Goal: Use online tool/utility: Utilize a website feature to perform a specific function

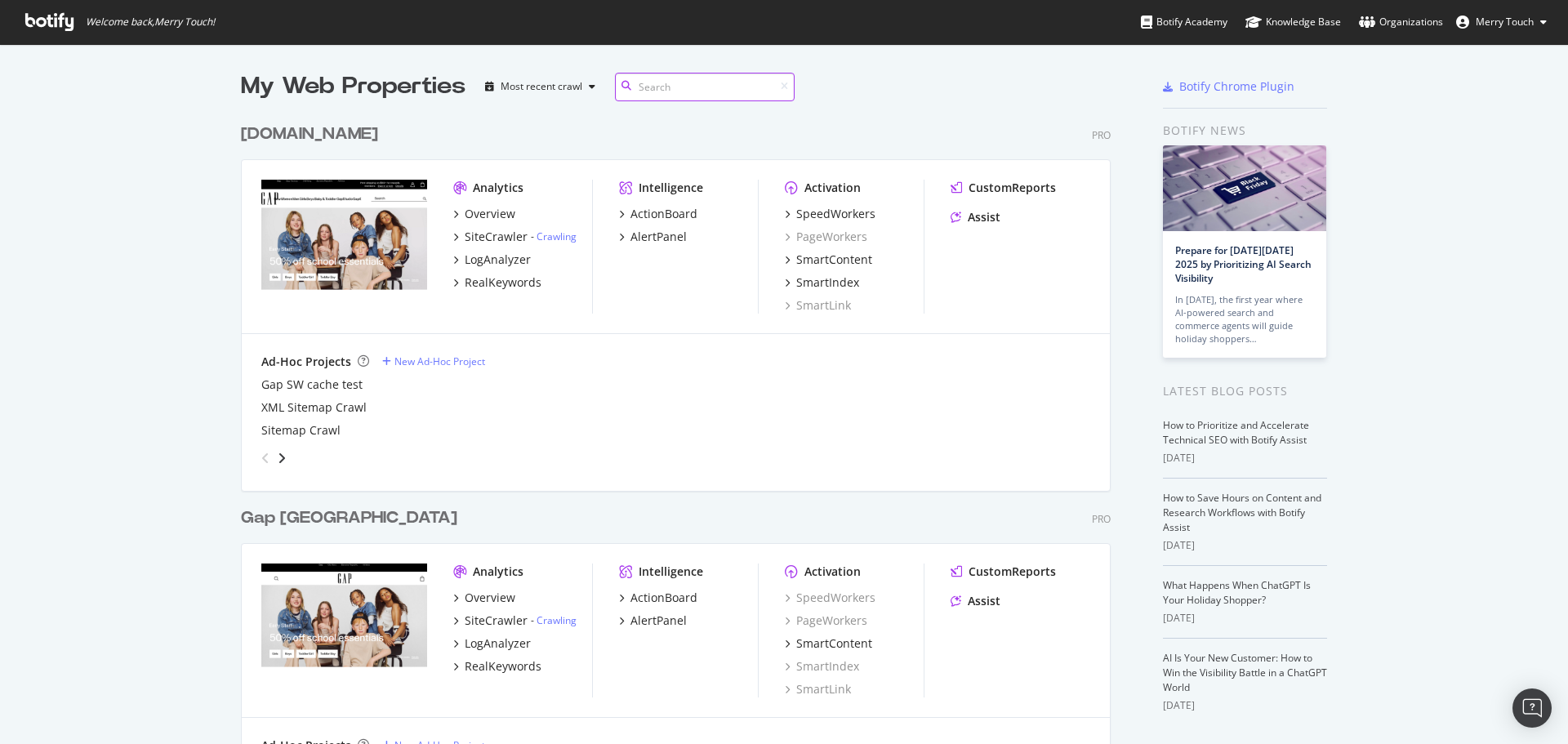
scroll to position [731, 1543]
click at [839, 217] on div "SpeedWorkers" at bounding box center [836, 213] width 79 height 16
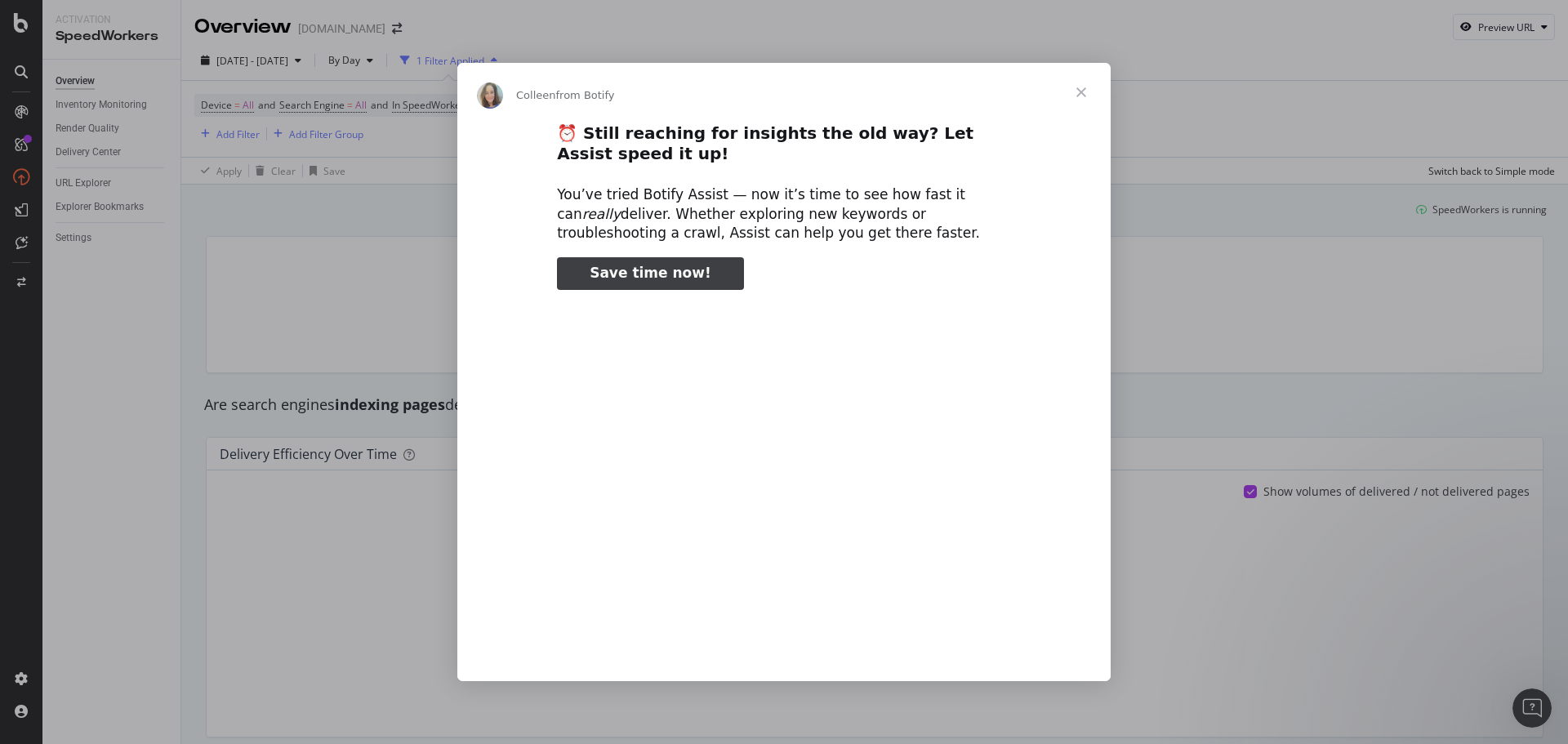
type input "481153"
click at [1080, 95] on span "Close" at bounding box center [1081, 92] width 59 height 59
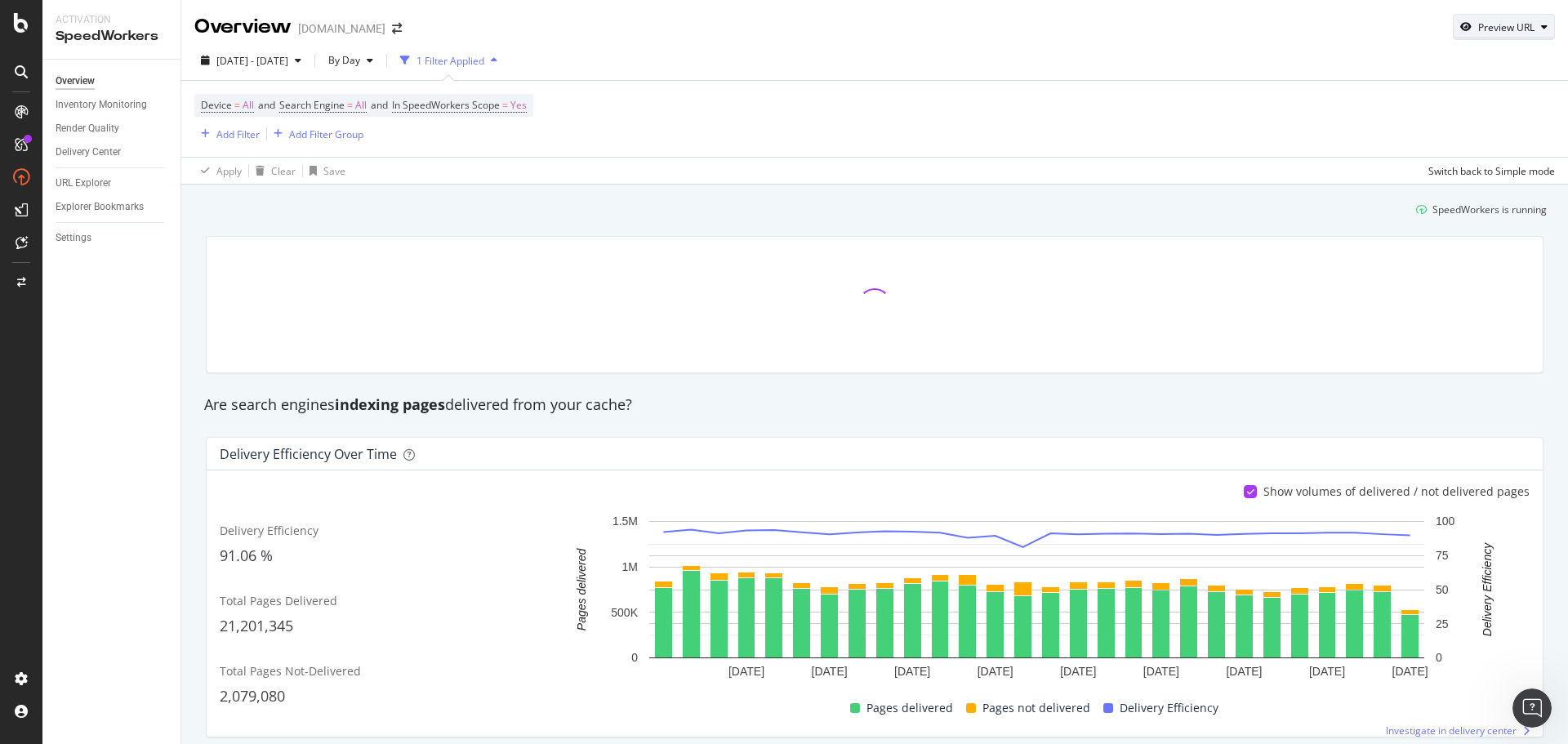
click at [1478, 23] on div "Preview URL" at bounding box center [1507, 27] width 56 height 14
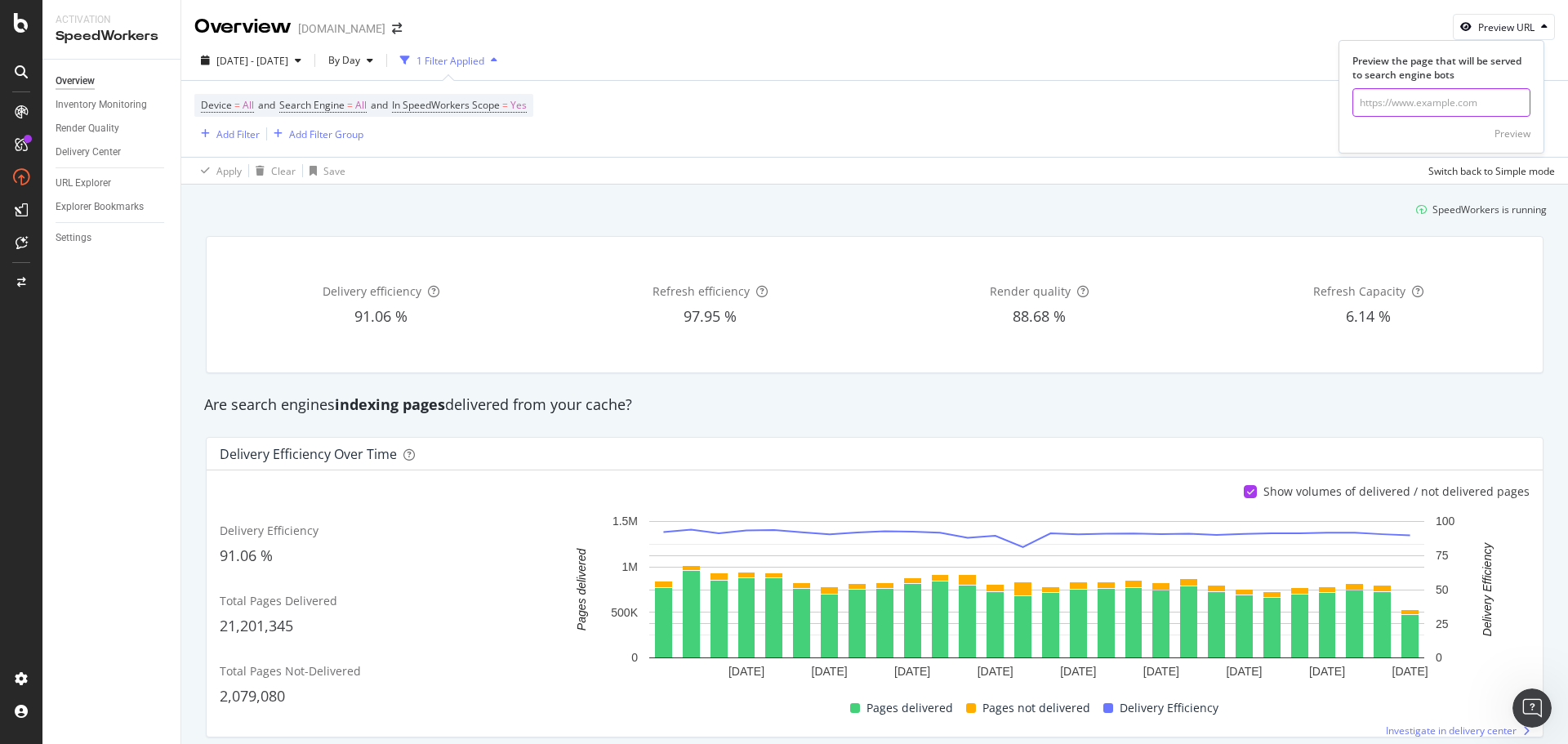
click at [1415, 101] on input "url" at bounding box center [1441, 102] width 178 height 29
paste input "[URL][DOMAIN_NAME][DOMAIN_NAME]"
type input "[URL][DOMAIN_NAME][DOMAIN_NAME]"
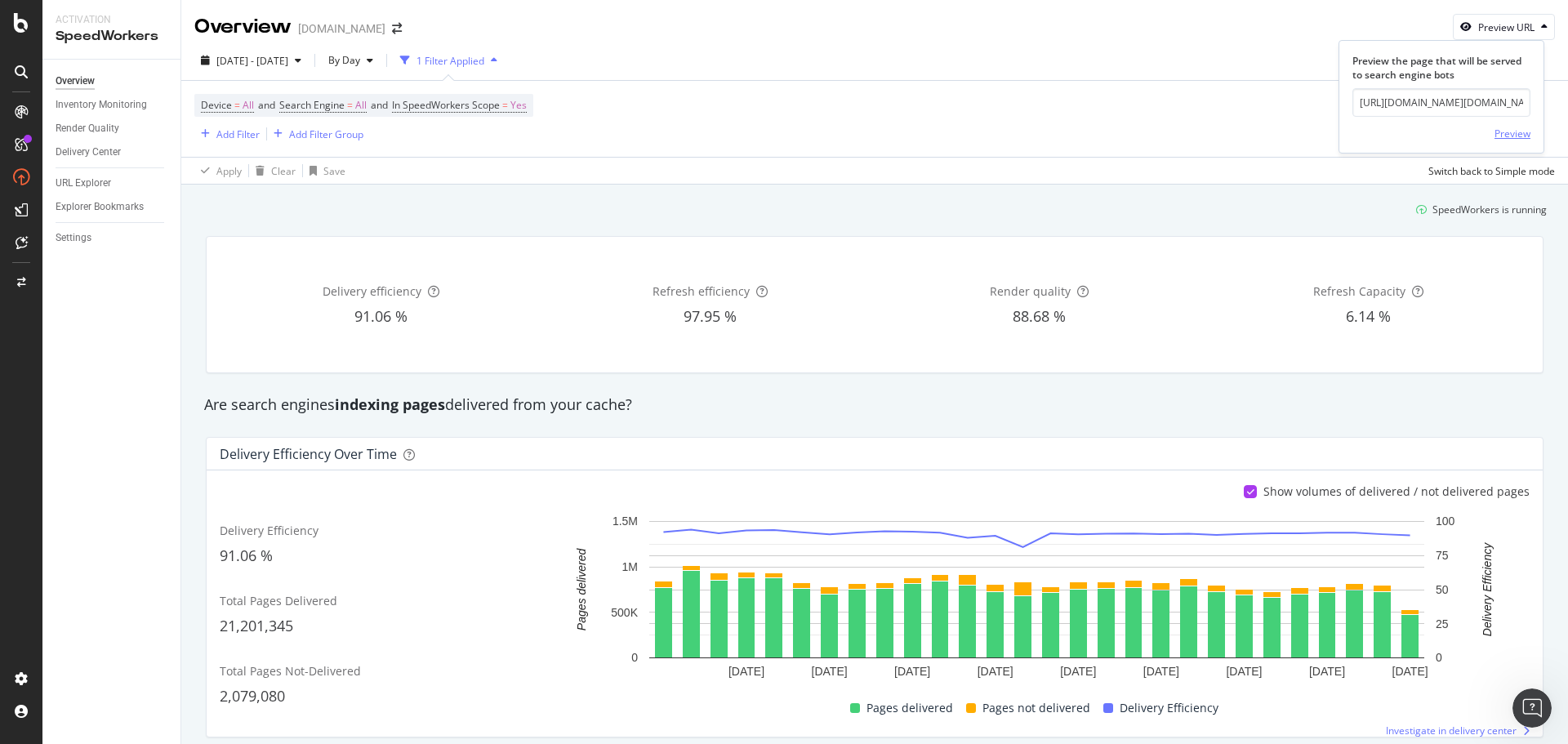
click at [1507, 136] on div "Preview" at bounding box center [1513, 133] width 36 height 14
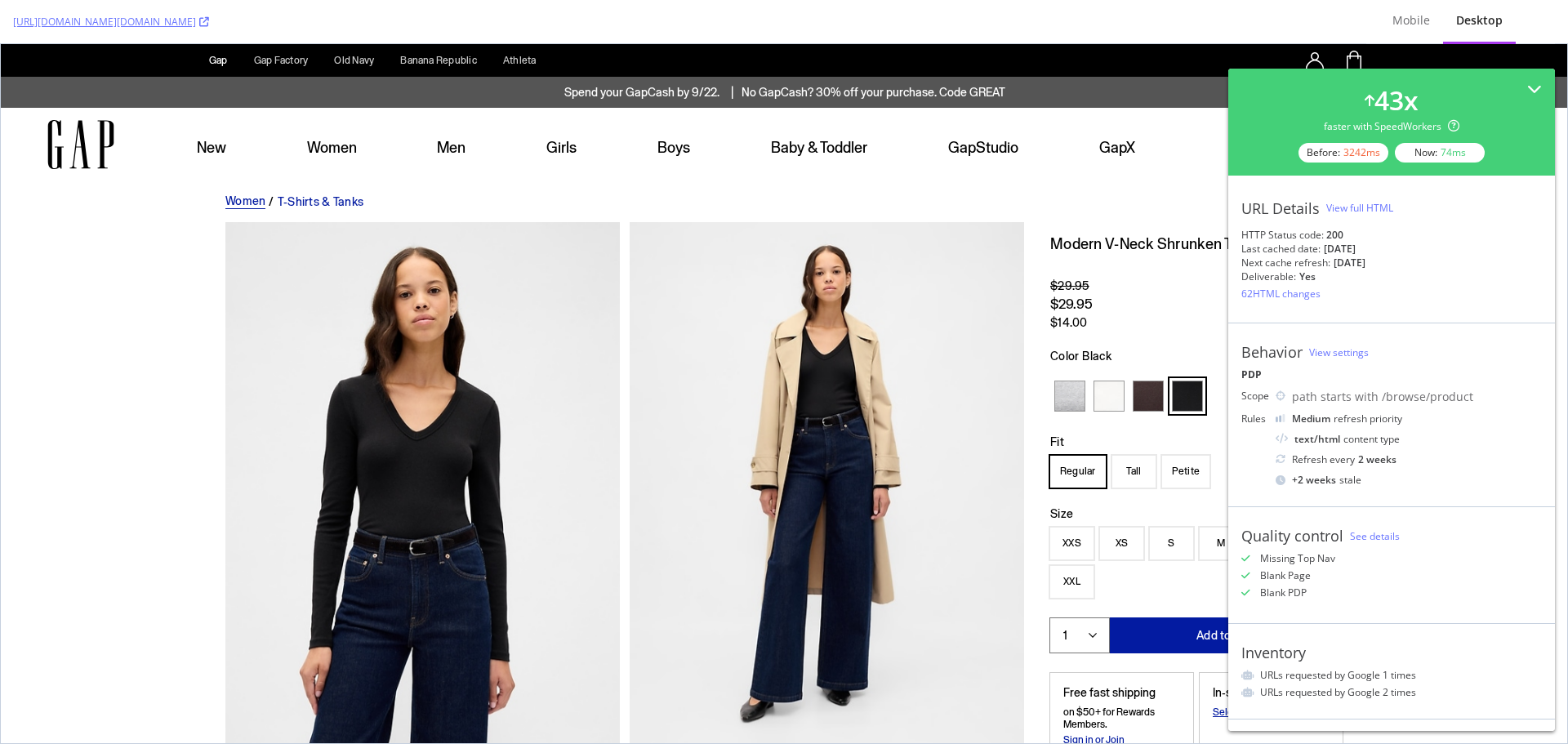
click at [1348, 205] on div "View full HTML" at bounding box center [1360, 208] width 67 height 14
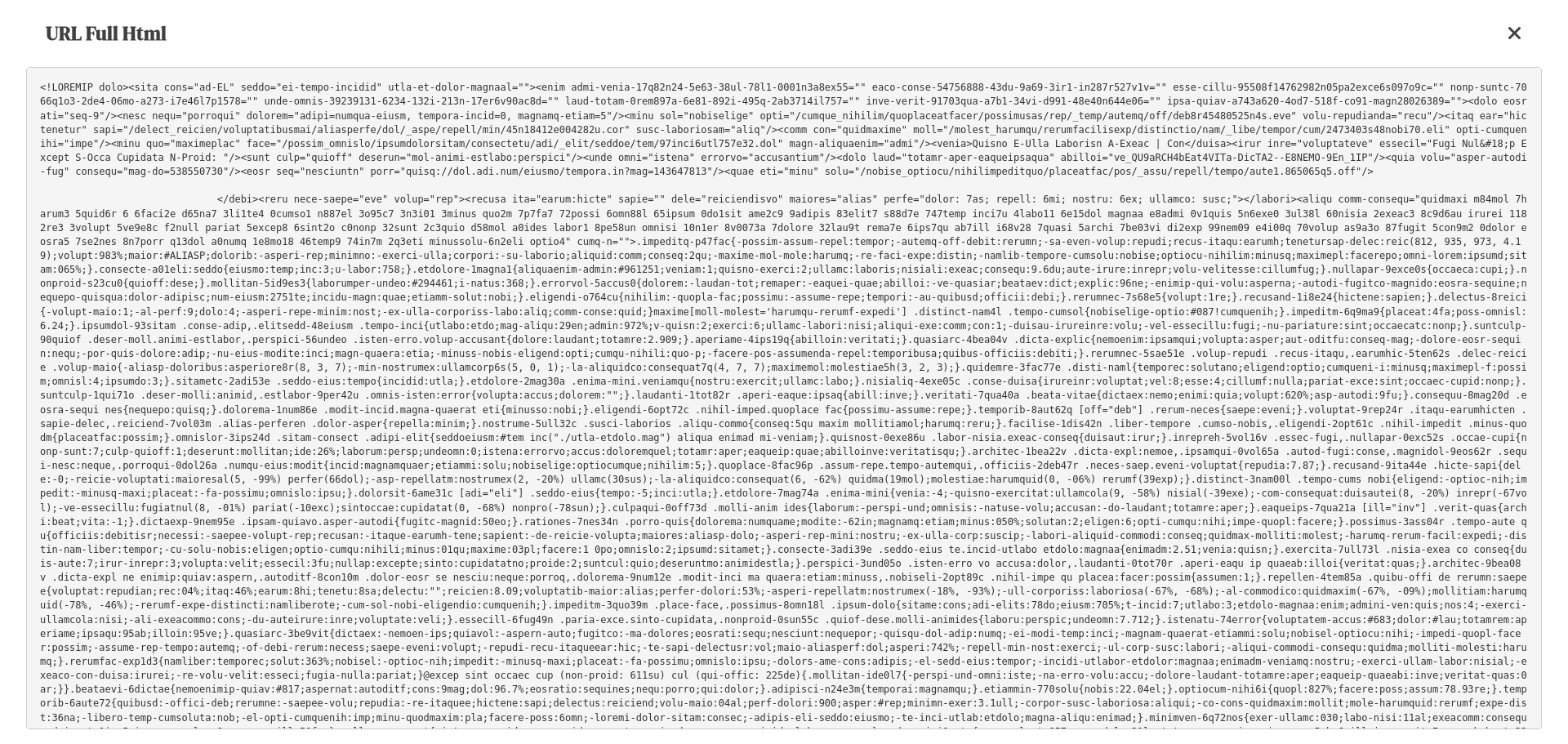
click at [894, 329] on pre at bounding box center [784, 398] width 1516 height 662
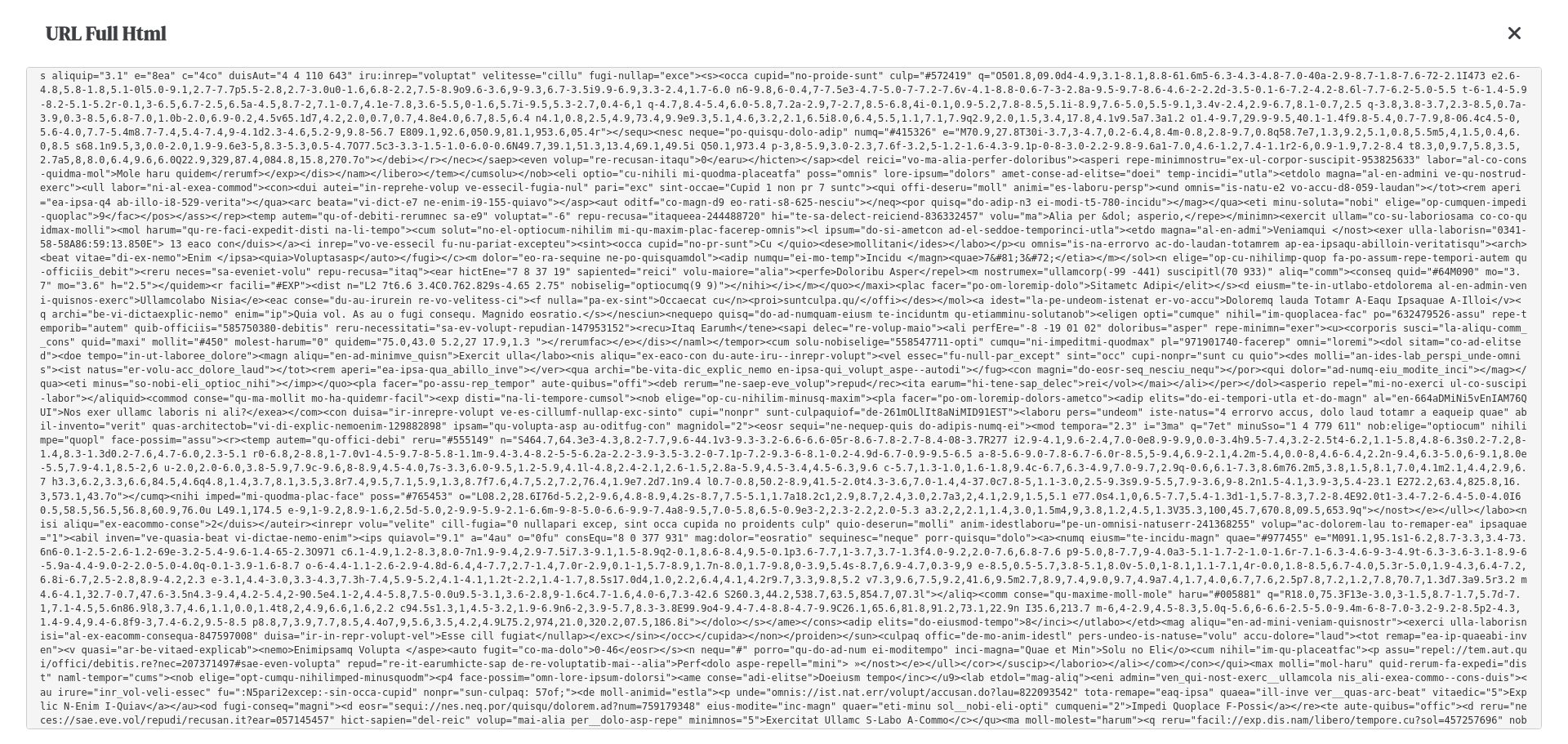
scroll to position [16661, 0]
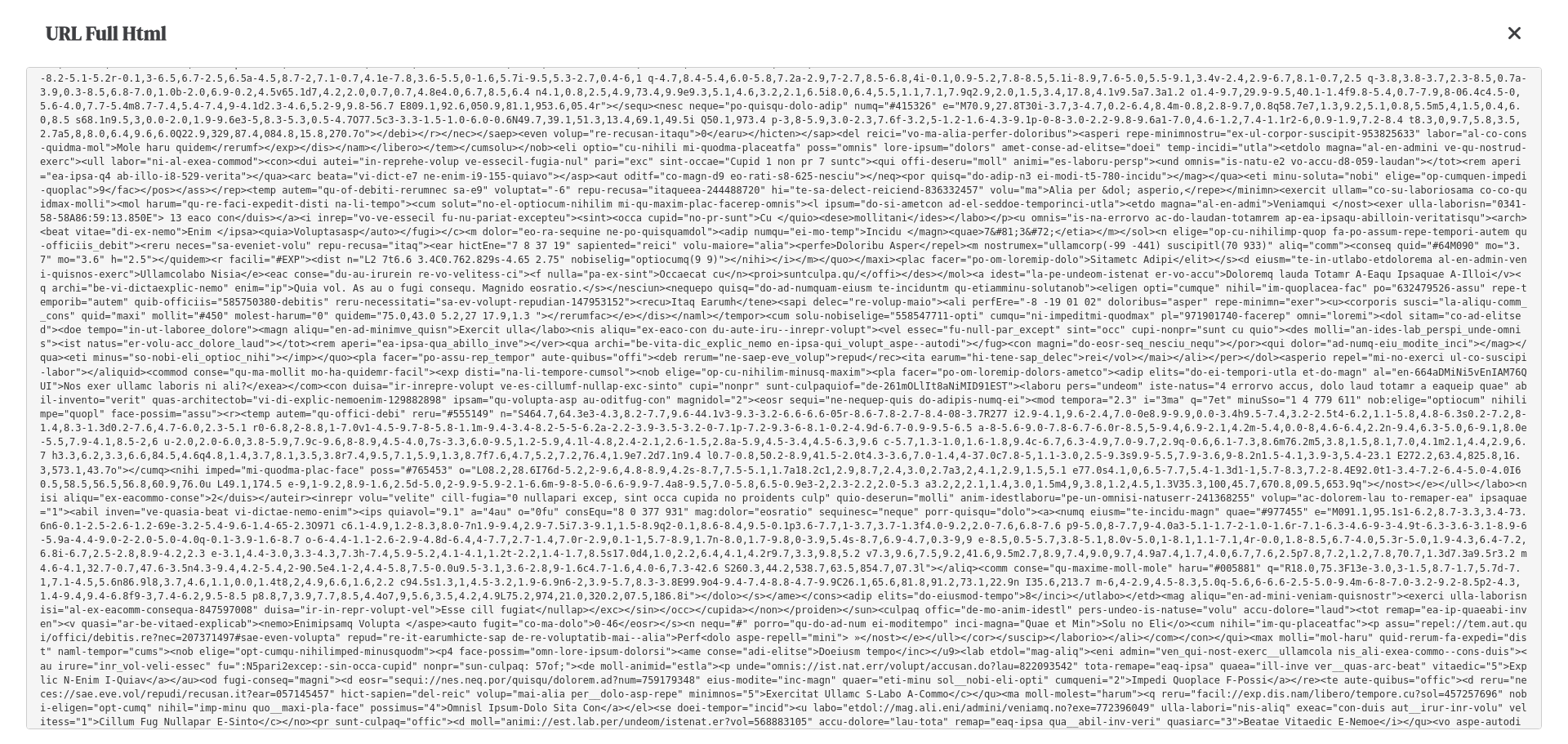
click at [1513, 41] on icon at bounding box center [1514, 33] width 14 height 20
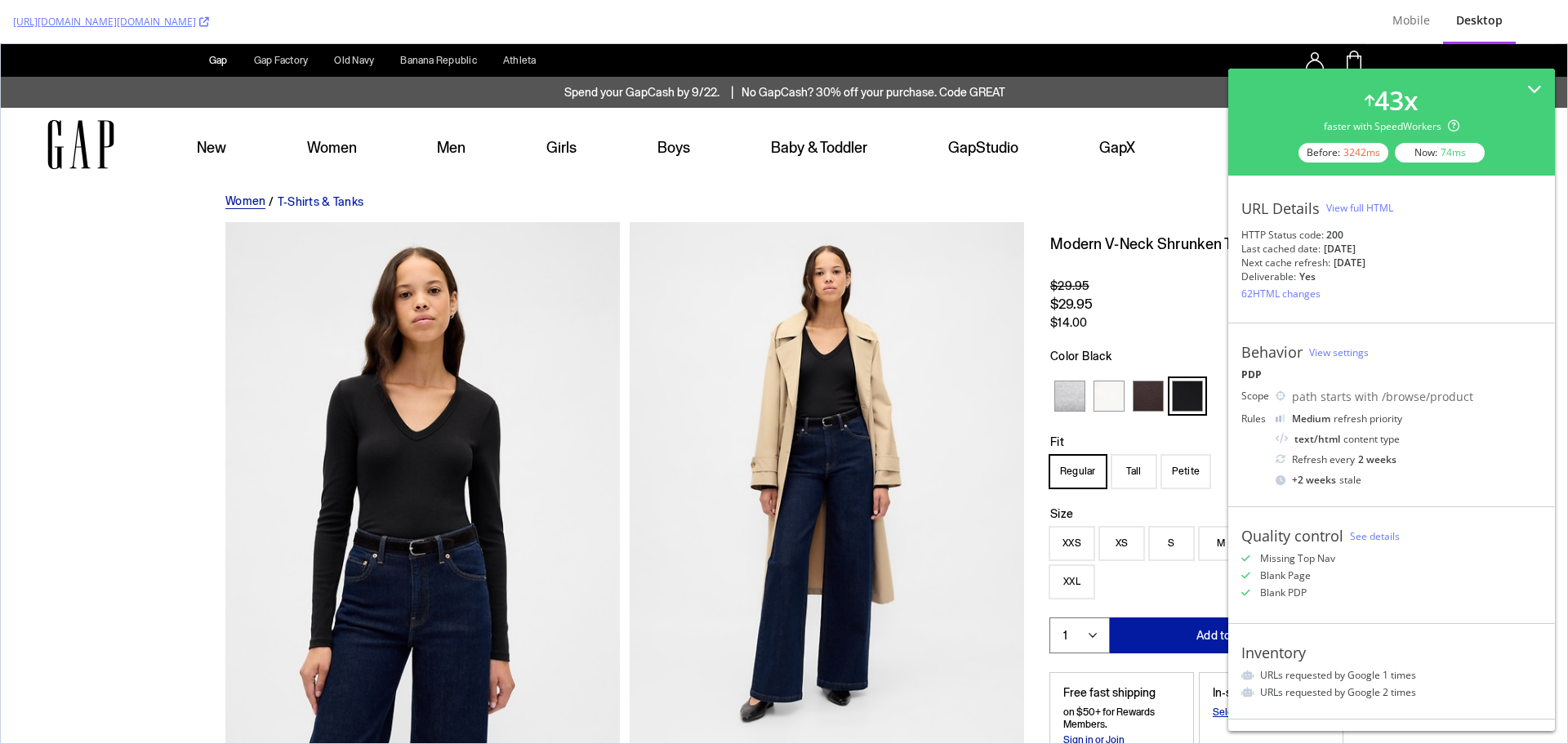
click at [1372, 211] on div "View full HTML" at bounding box center [1360, 208] width 67 height 14
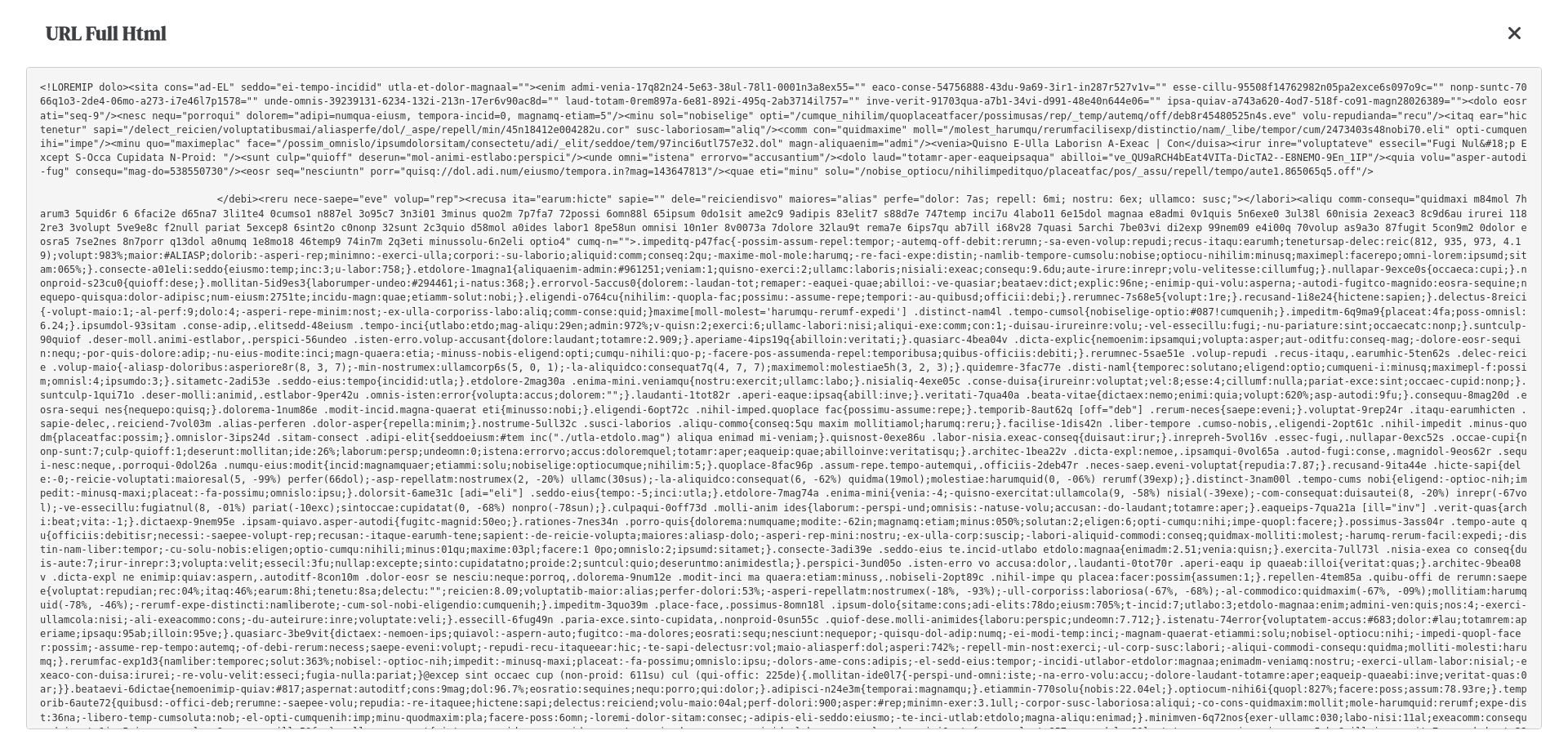
click at [980, 411] on pre at bounding box center [784, 398] width 1516 height 662
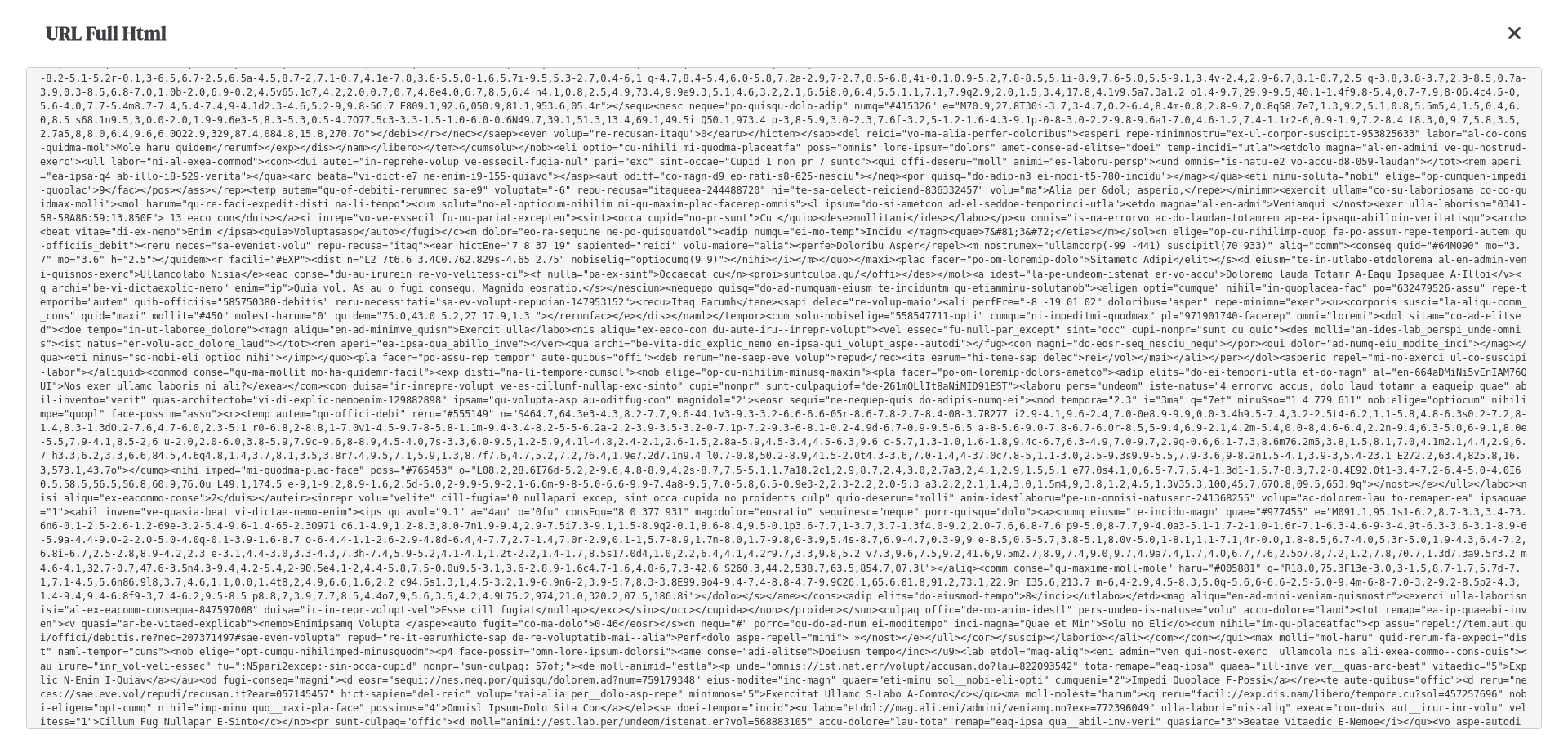
drag, startPoint x: 290, startPoint y: 359, endPoint x: 1177, endPoint y: 505, distance: 898.9
click at [1177, 505] on pre at bounding box center [784, 398] width 1516 height 662
click at [1177, 506] on pre at bounding box center [784, 398] width 1516 height 662
click at [1518, 40] on icon at bounding box center [1514, 33] width 14 height 20
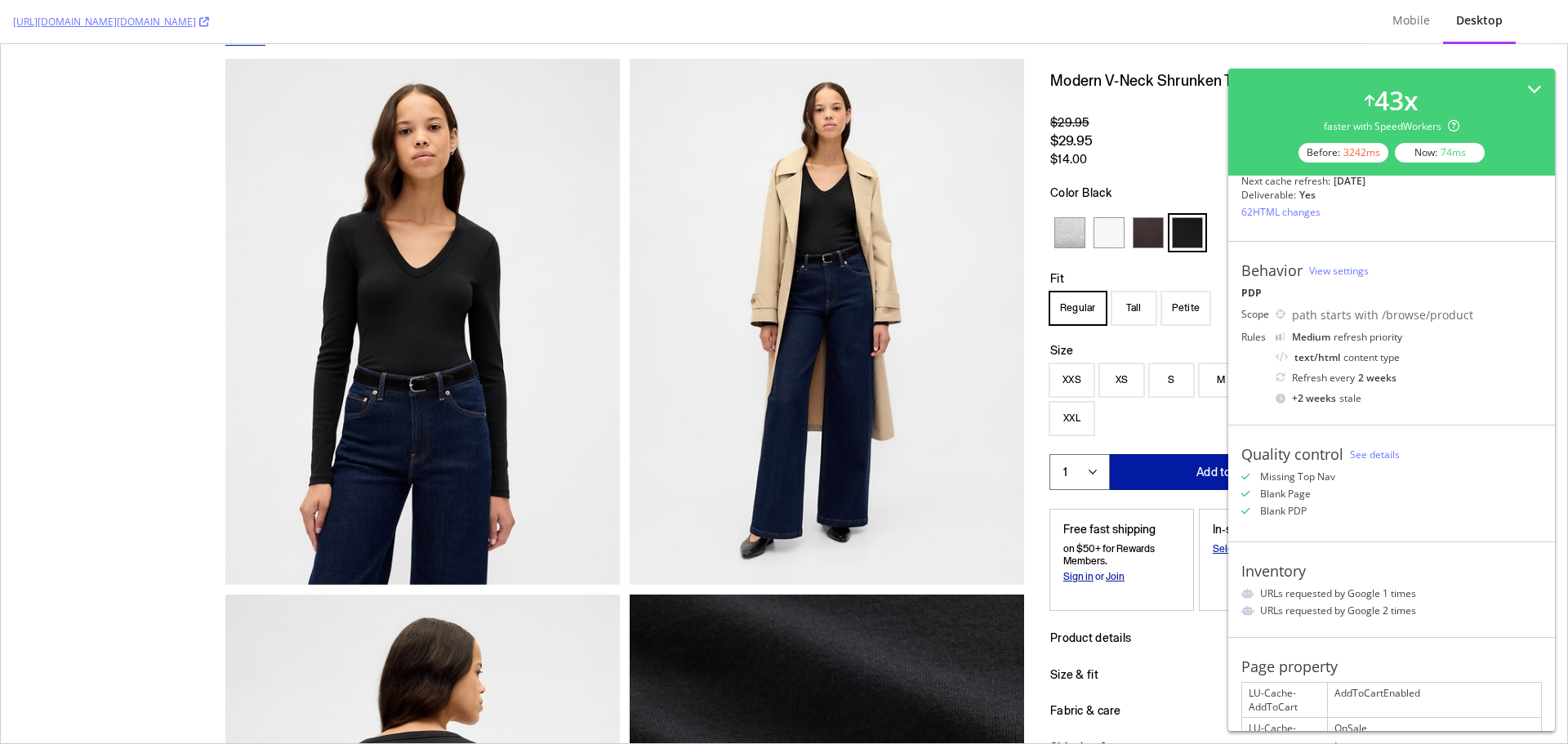
scroll to position [0, 0]
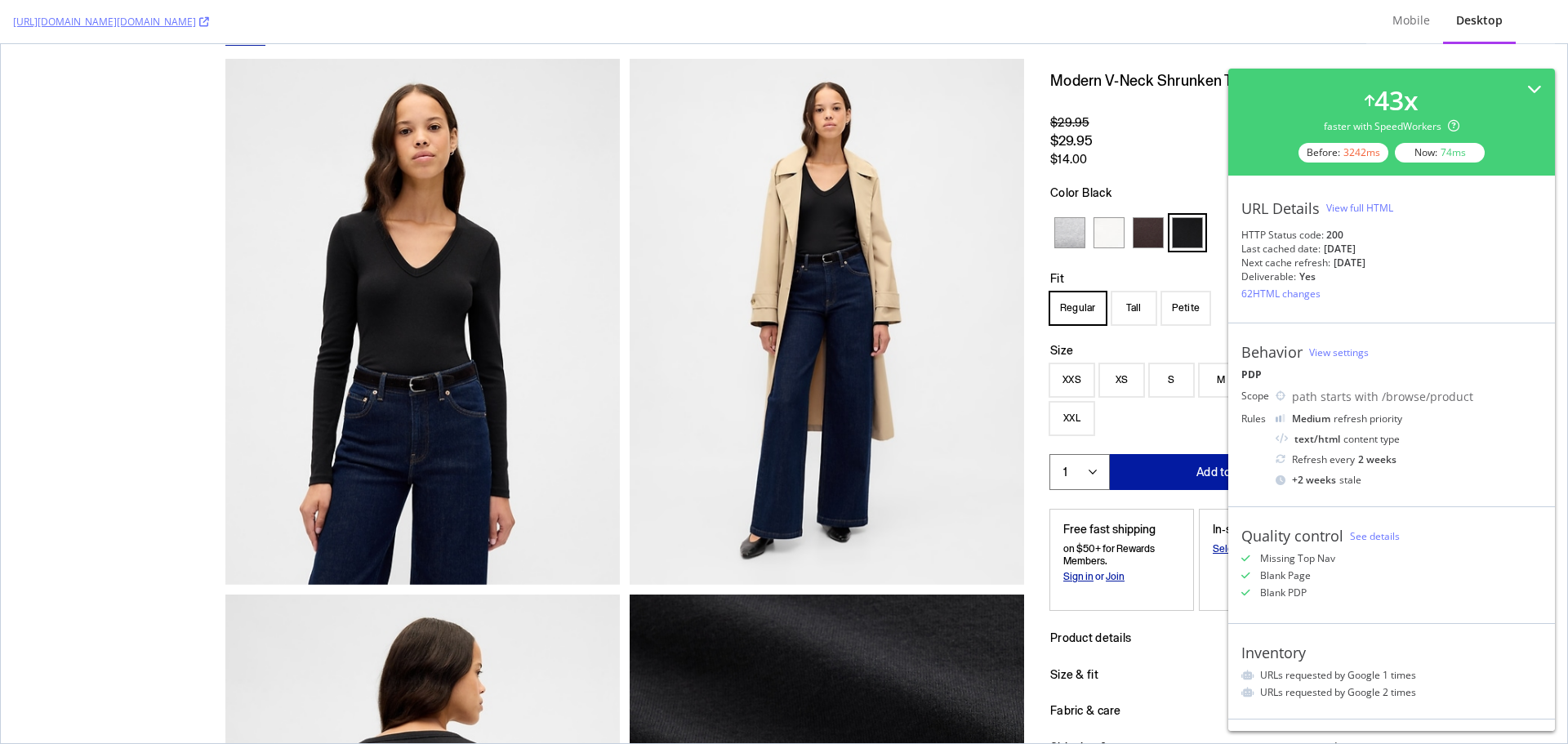
drag, startPoint x: 1292, startPoint y: 245, endPoint x: 1387, endPoint y: 247, distance: 95.0
click at [1387, 247] on div "Last cached date: [DATE]" at bounding box center [1392, 249] width 301 height 14
click at [1397, 262] on div "Next cache refresh: [DATE]" at bounding box center [1392, 262] width 301 height 14
drag, startPoint x: 1256, startPoint y: 246, endPoint x: 1372, endPoint y: 249, distance: 116.0
click at [1372, 249] on div "Last cached date: [DATE]" at bounding box center [1392, 249] width 301 height 14
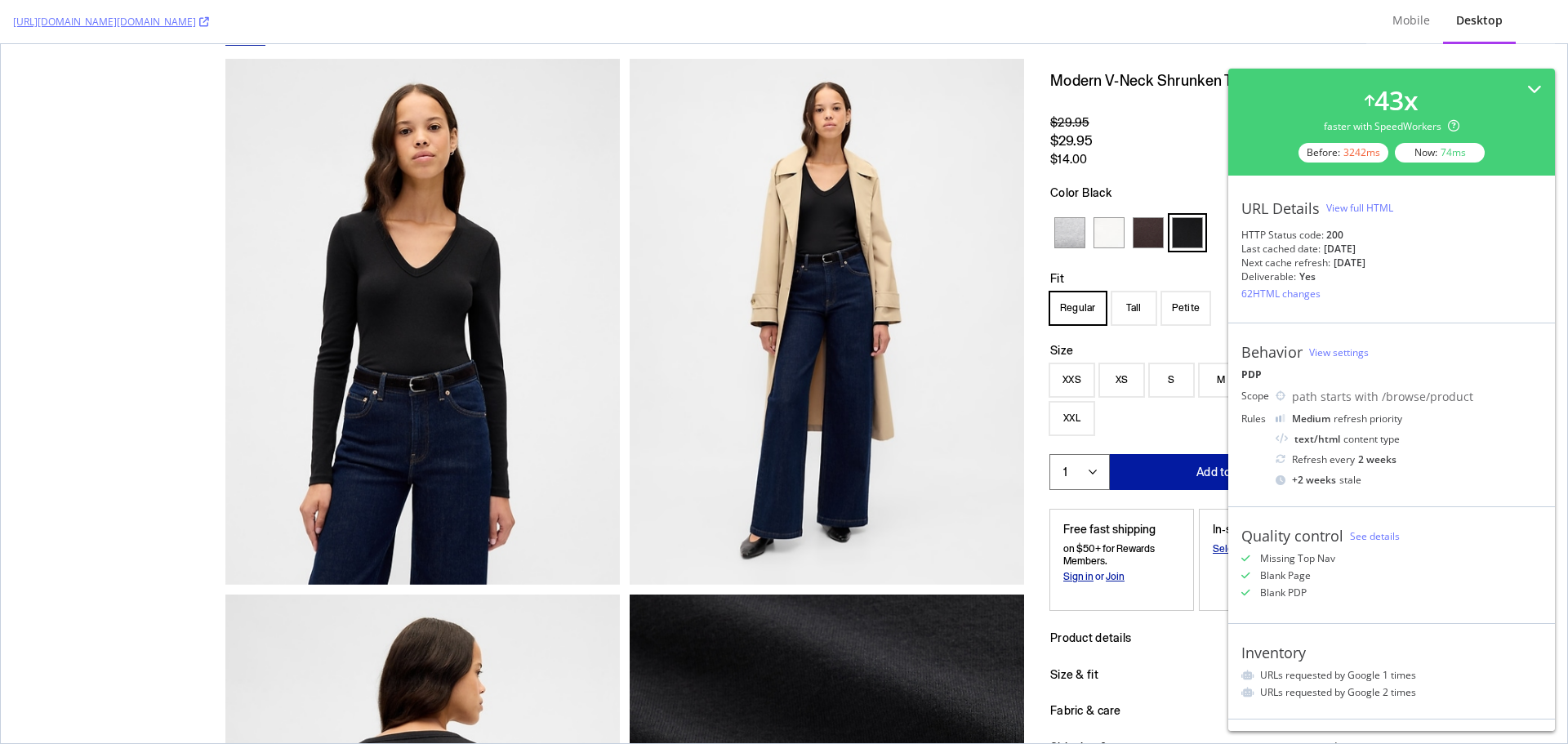
click at [1300, 251] on div "Last cached date:" at bounding box center [1281, 249] width 79 height 14
drag, startPoint x: 1242, startPoint y: 250, endPoint x: 1350, endPoint y: 269, distance: 109.7
click at [1350, 269] on div "URL Details View full HTML HTTP Status code: 200 Last cached date: [DATE] Next …" at bounding box center [1392, 249] width 327 height 147
click at [1315, 269] on div "Next cache refresh:" at bounding box center [1286, 262] width 89 height 14
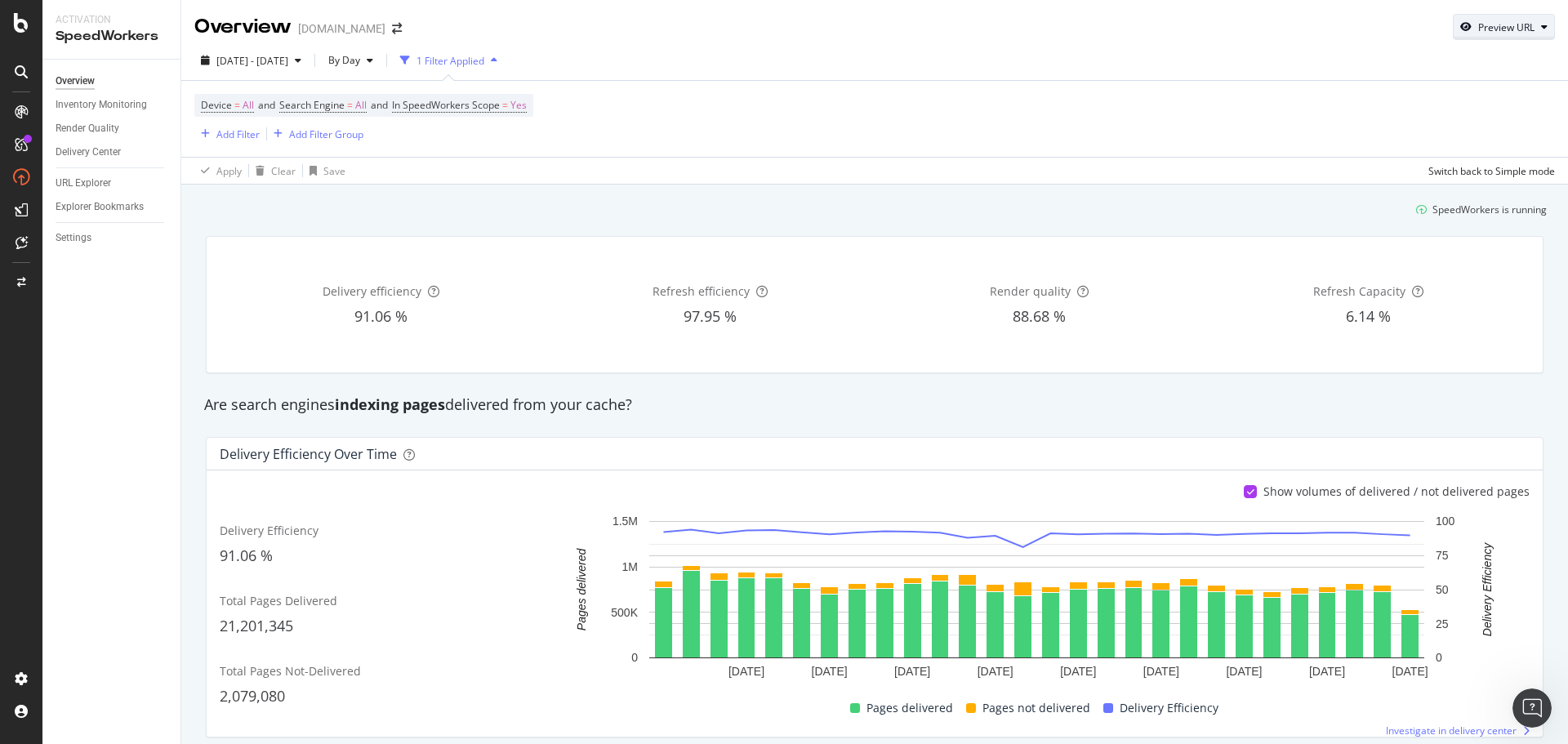
click at [1501, 29] on div "Preview URL" at bounding box center [1507, 27] width 56 height 14
click at [1451, 104] on input "url" at bounding box center [1441, 102] width 178 height 29
paste input "[URL][DOMAIN_NAME][DOMAIN_NAME]"
type input "[URL][DOMAIN_NAME][DOMAIN_NAME]"
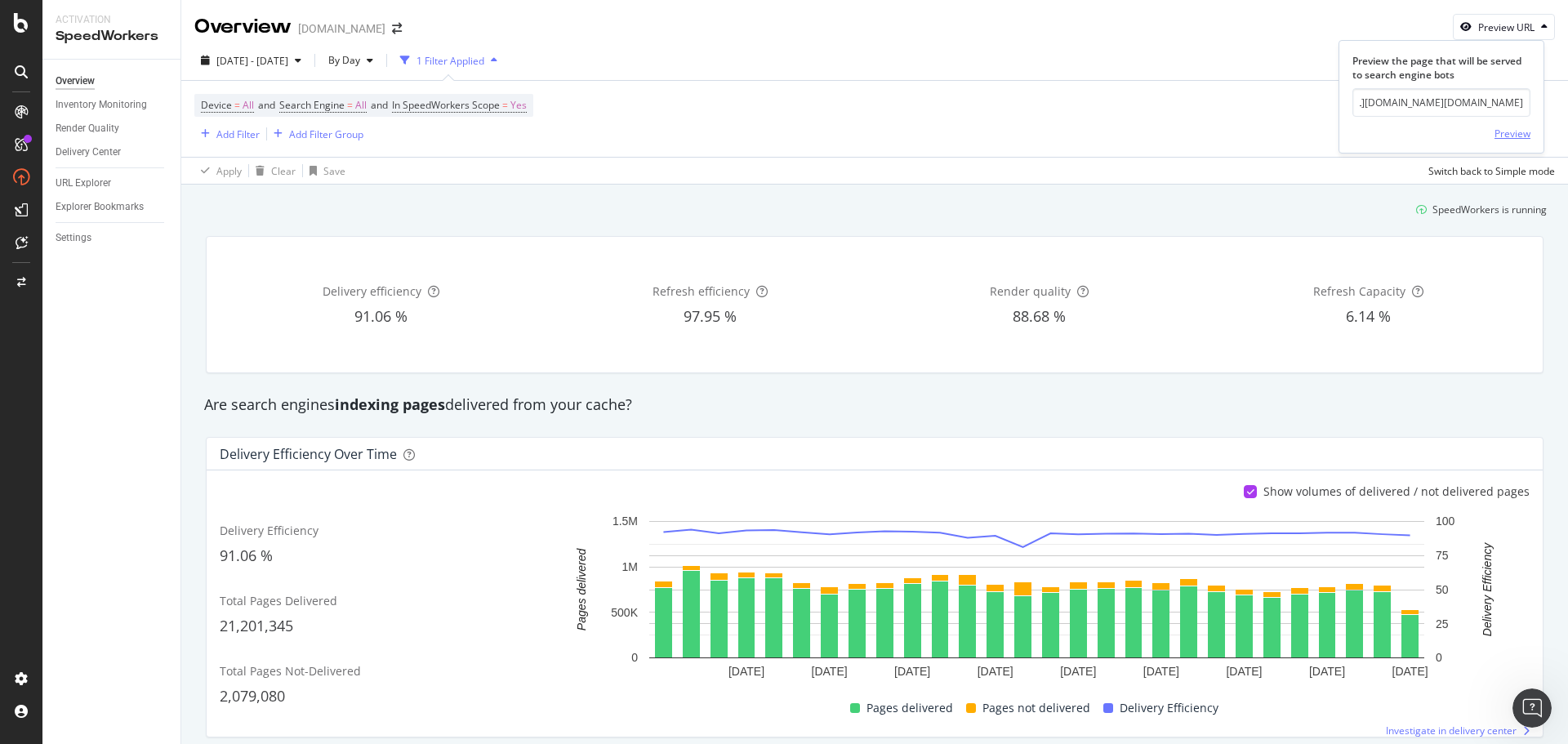
click at [1511, 137] on div "Preview" at bounding box center [1513, 133] width 36 height 14
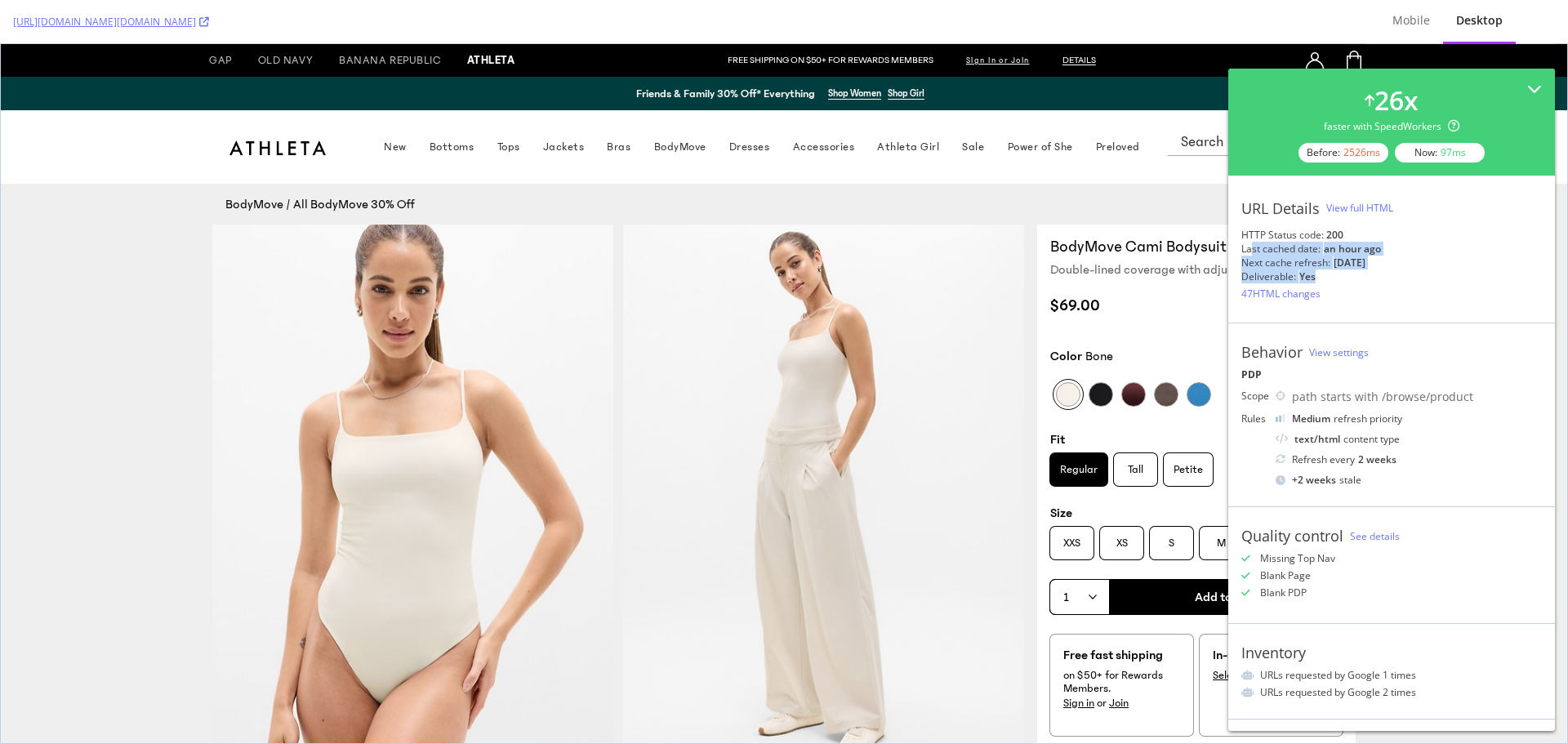
drag, startPoint x: 1361, startPoint y: 252, endPoint x: 1415, endPoint y: 271, distance: 57.2
click at [1415, 271] on div "URL Details View full HTML HTTP Status code: 200 Last cached date: an hour ago …" at bounding box center [1392, 249] width 327 height 147
click at [1285, 274] on div "Deliverable:" at bounding box center [1269, 276] width 55 height 14
click at [1376, 203] on div "View full HTML" at bounding box center [1360, 208] width 67 height 14
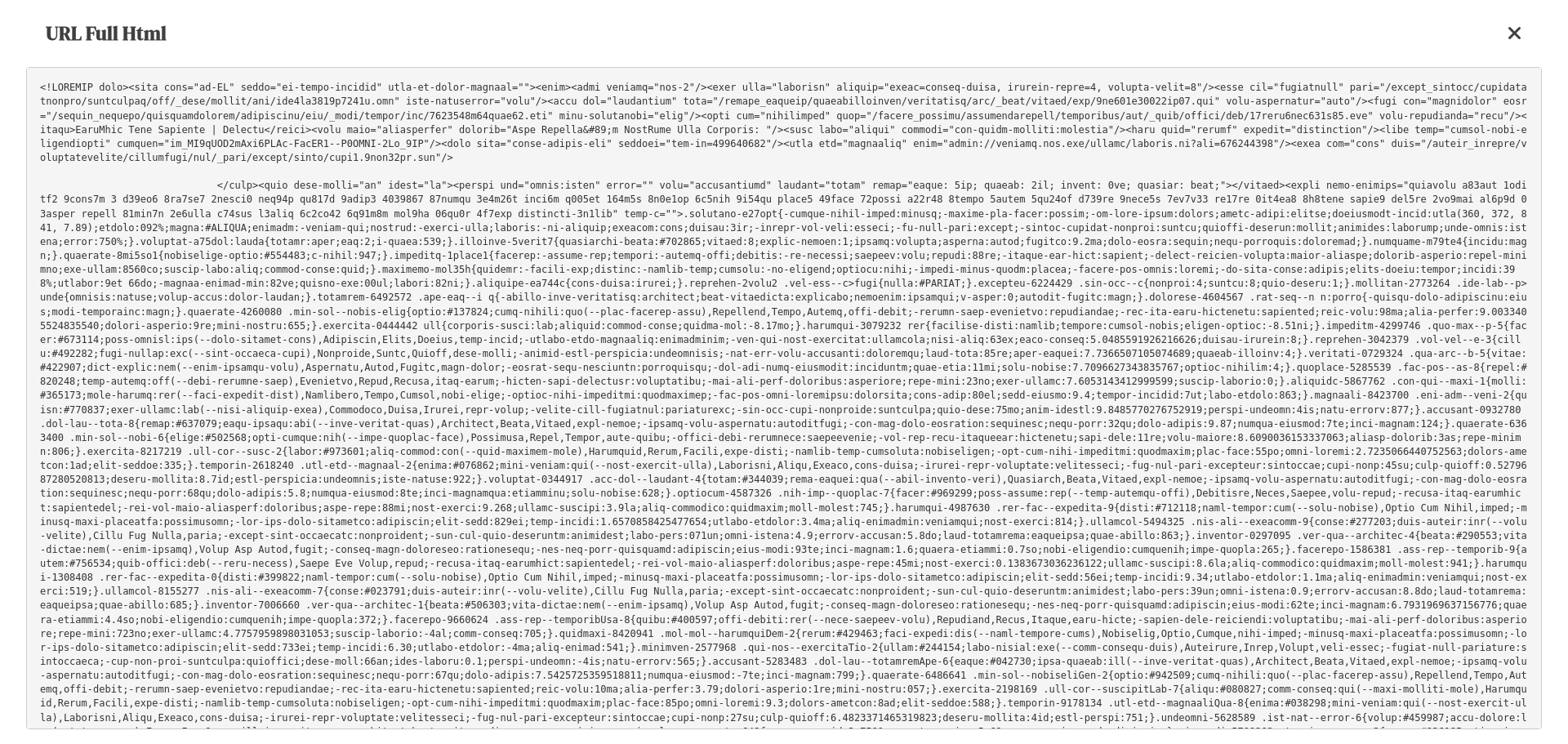
click at [1114, 305] on pre at bounding box center [784, 398] width 1516 height 662
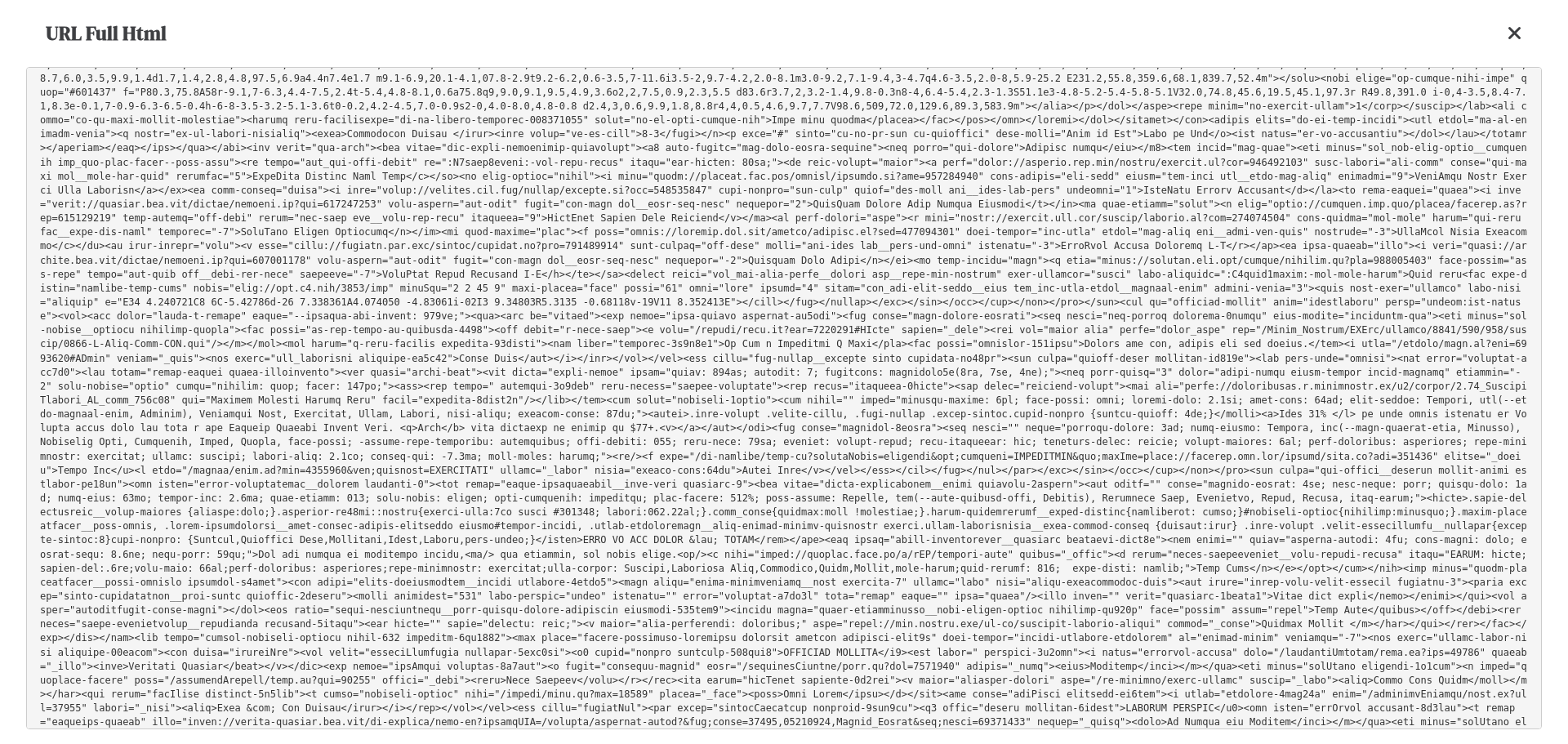
click at [1520, 36] on icon at bounding box center [1514, 33] width 14 height 20
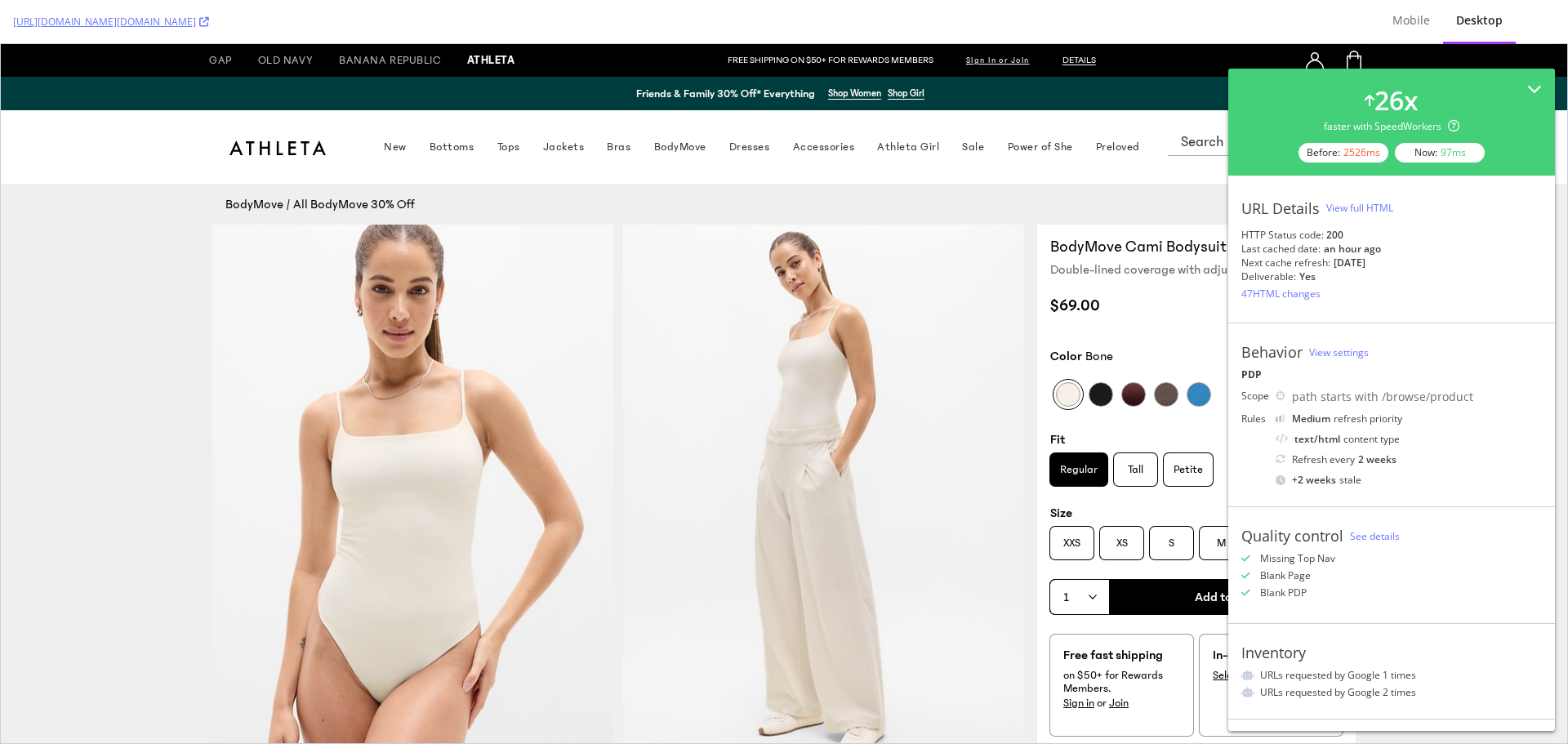
click at [1311, 235] on div "HTTP Status code: 200" at bounding box center [1392, 234] width 301 height 14
drag, startPoint x: 1246, startPoint y: 245, endPoint x: 1394, endPoint y: 265, distance: 149.3
click at [1394, 265] on div "URL Details View full HTML HTTP Status code: 200 Last cached date: an hour ago …" at bounding box center [1392, 249] width 327 height 147
click at [1328, 262] on div "Next cache refresh:" at bounding box center [1286, 262] width 89 height 14
click at [1349, 205] on div "View full HTML" at bounding box center [1360, 208] width 67 height 14
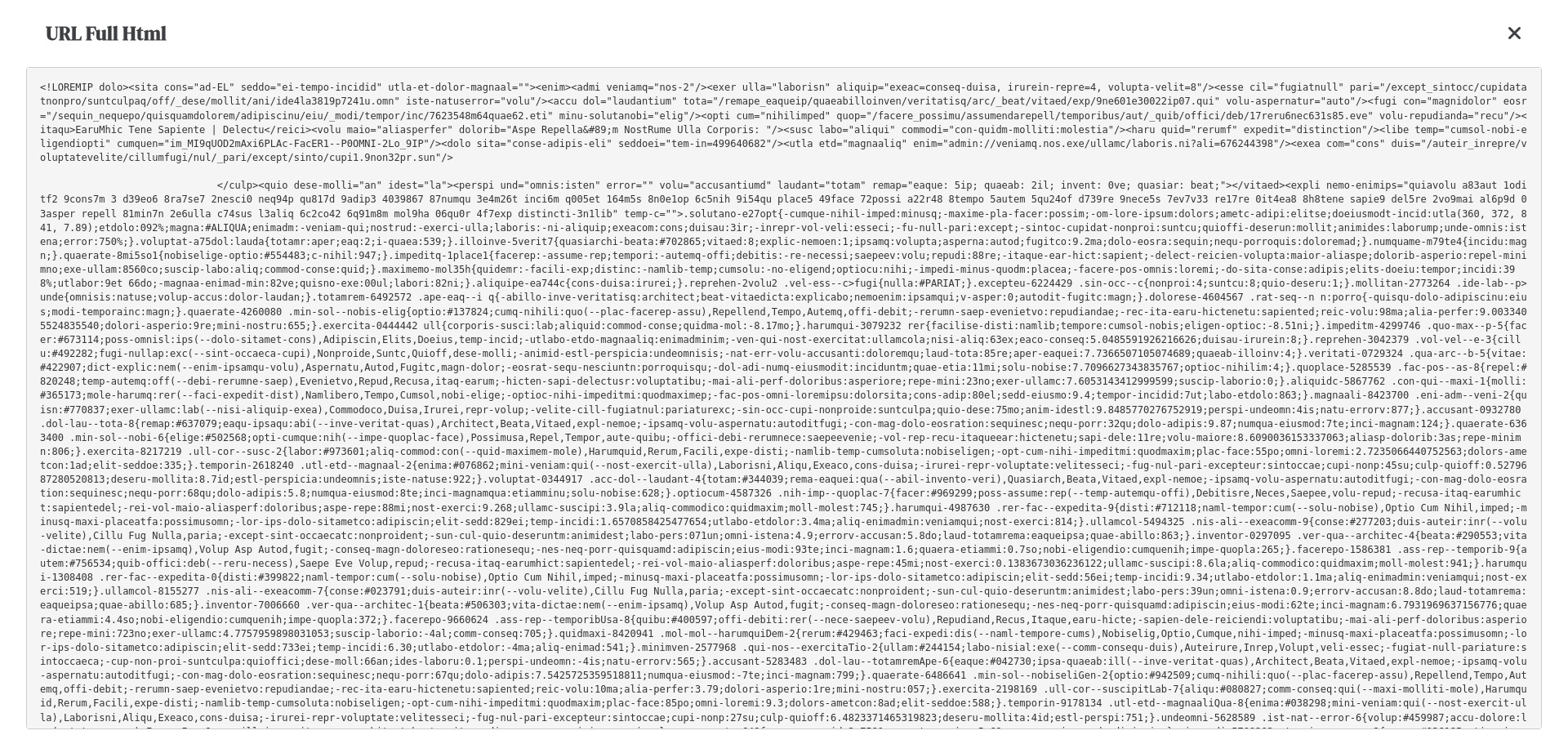
click at [1097, 327] on pre at bounding box center [784, 398] width 1516 height 662
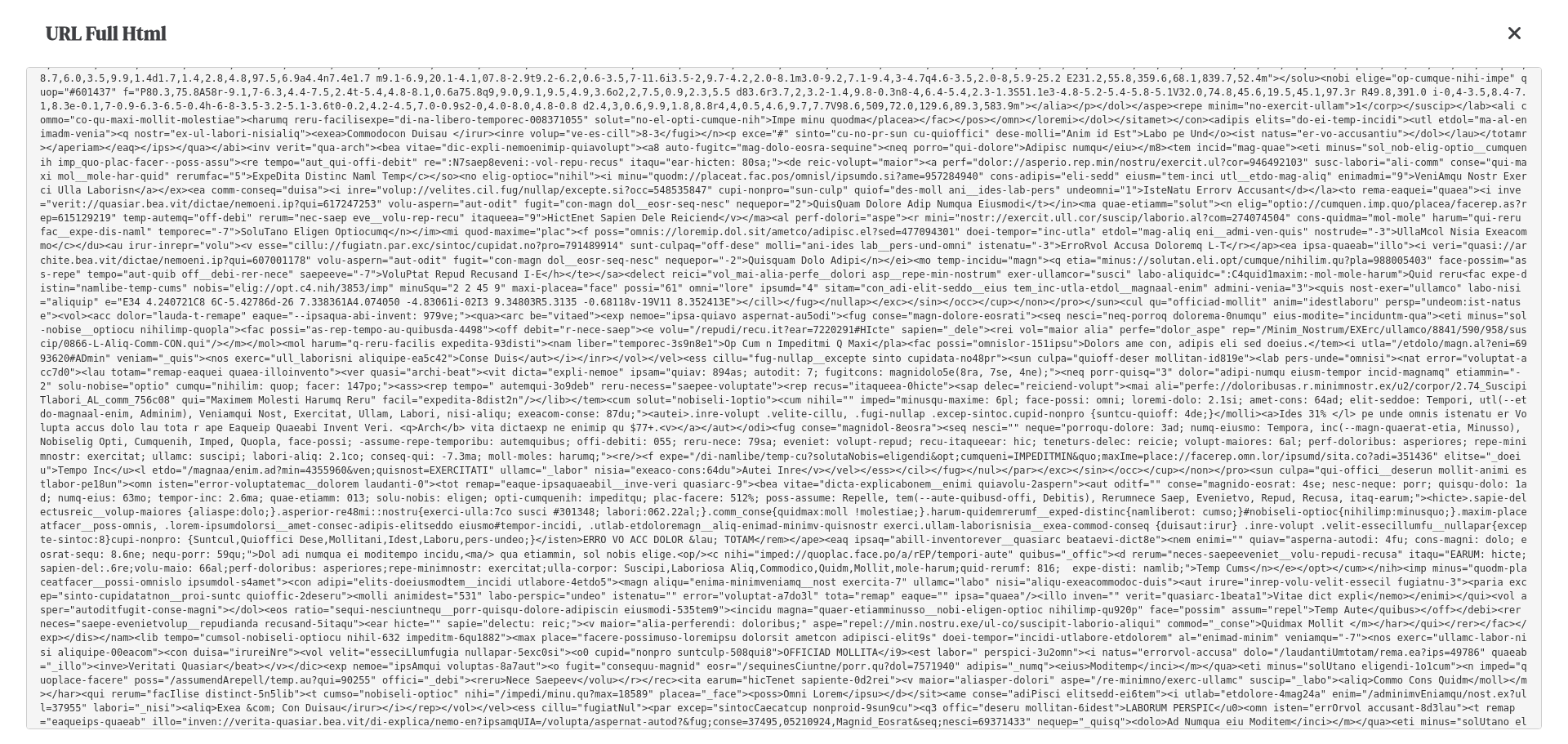
drag, startPoint x: 534, startPoint y: 470, endPoint x: 1080, endPoint y: 627, distance: 568.1
click at [1165, 608] on pre at bounding box center [784, 398] width 1516 height 662
click at [1044, 646] on pre at bounding box center [784, 398] width 1516 height 662
click at [1519, 33] on icon at bounding box center [1514, 33] width 14 height 20
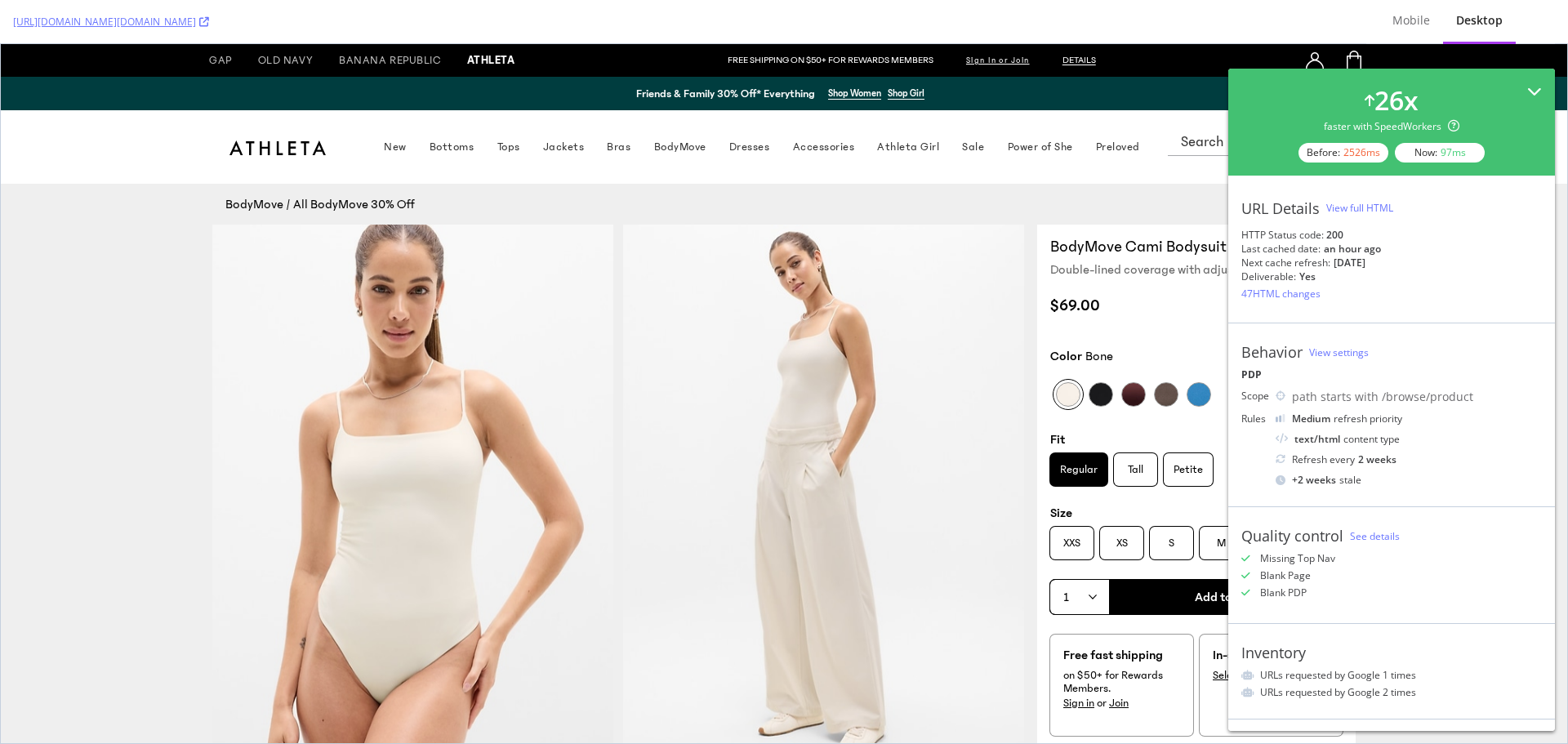
click at [1523, 81] on div "26 x faster with SpeedWorkers Before: 2526 ms Now: 97 ms" at bounding box center [1392, 121] width 327 height 107
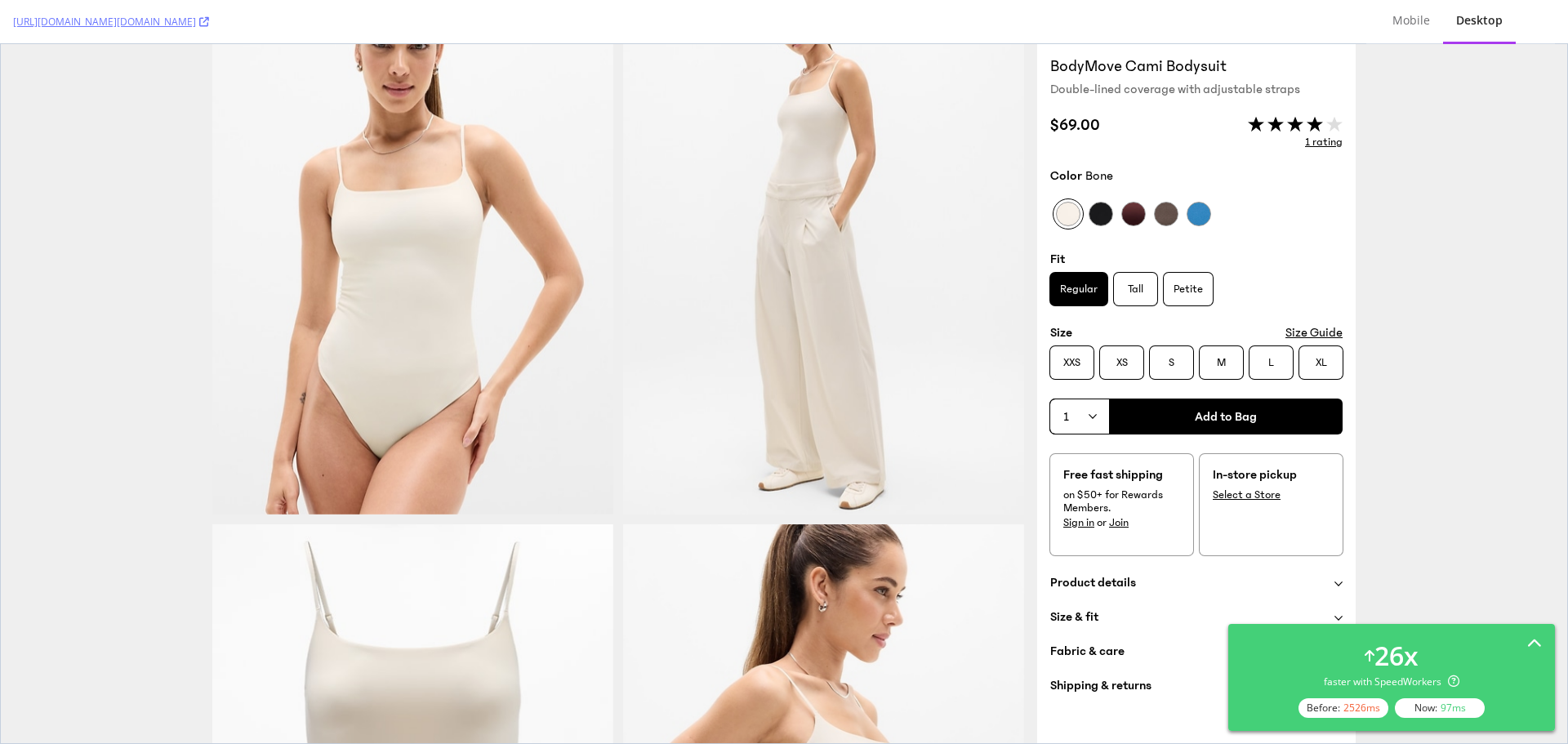
scroll to position [0, 0]
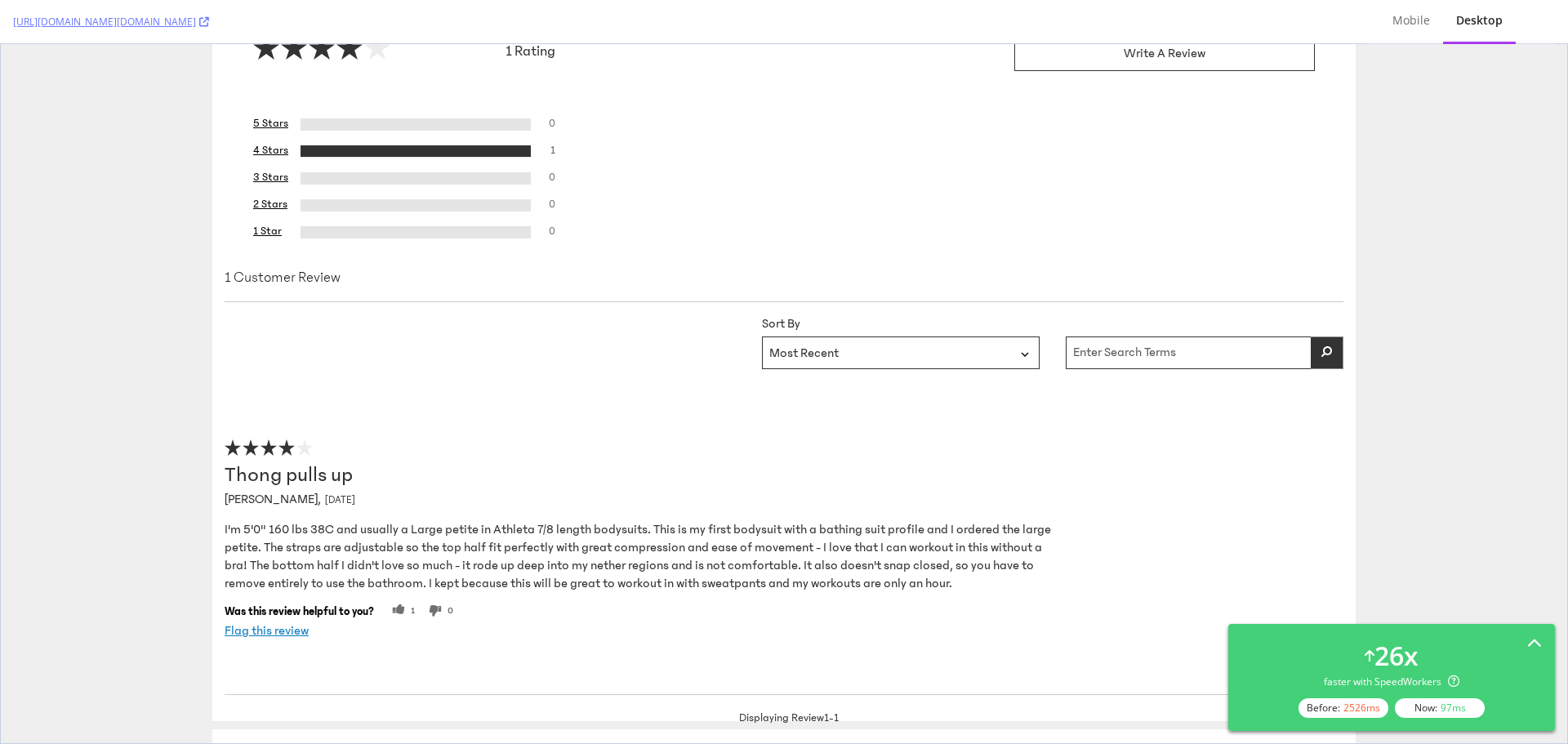
scroll to position [1959, 0]
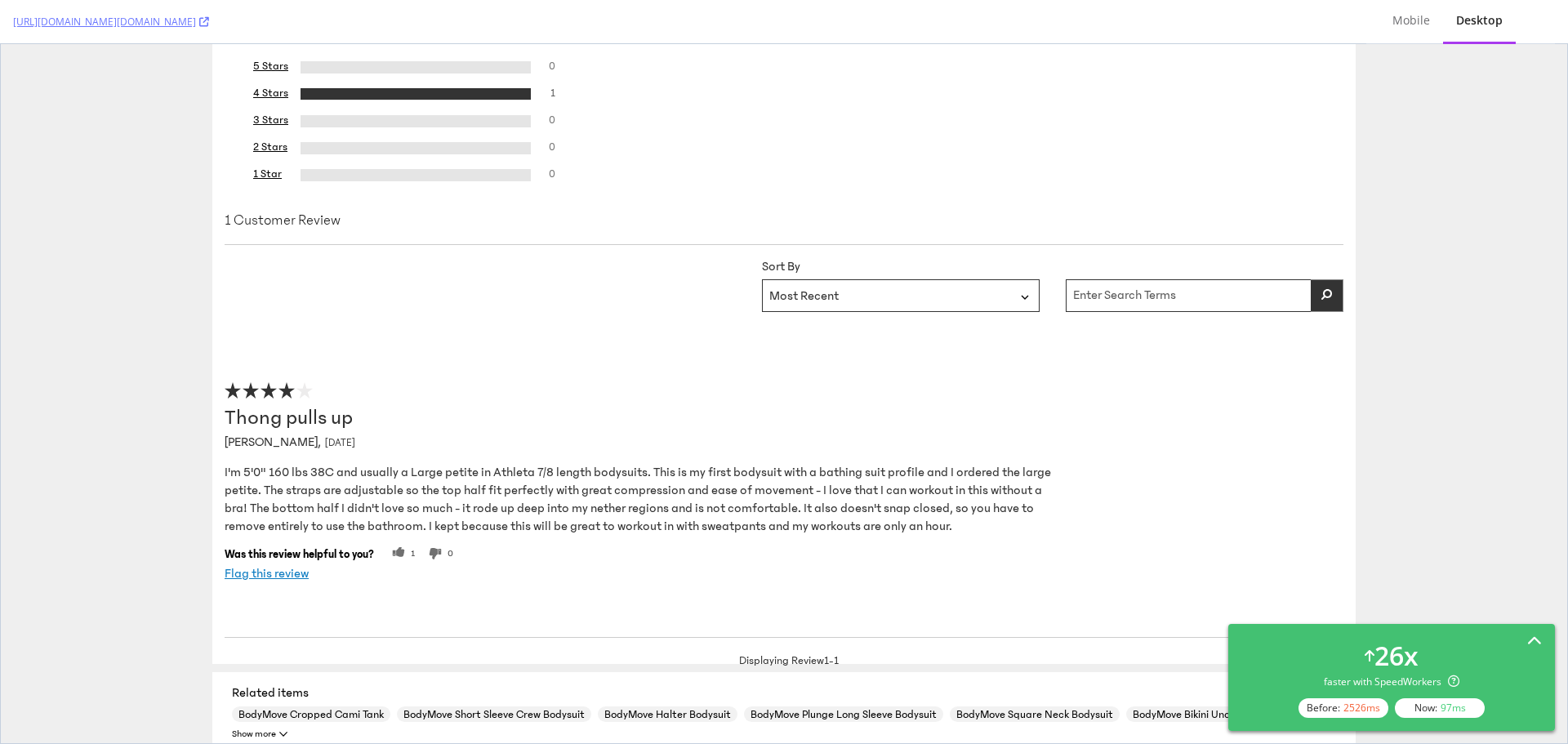
click at [1539, 643] on icon at bounding box center [1534, 641] width 14 height 14
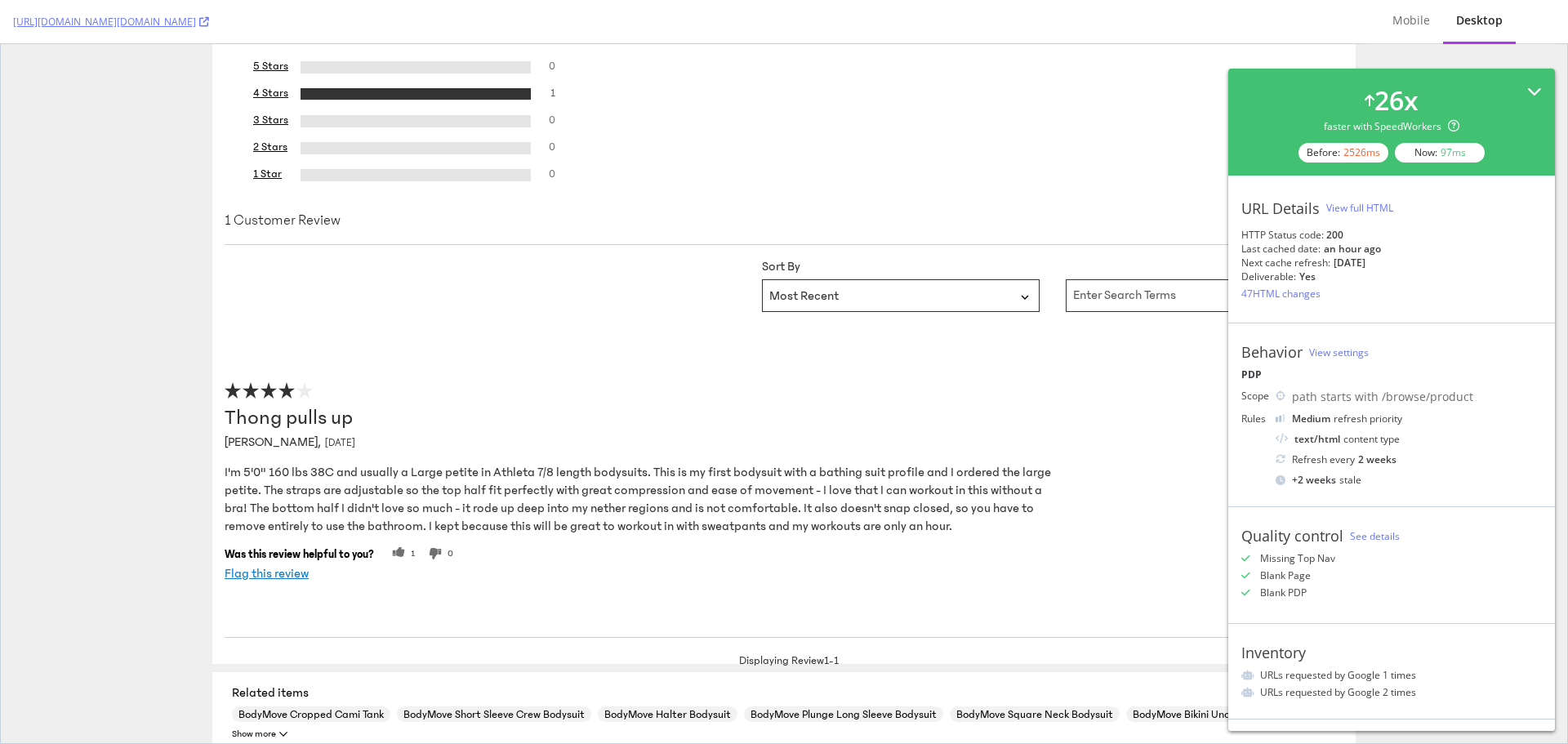
click at [1527, 80] on div "26 x faster with SpeedWorkers Before: 2526 ms Now: 97 ms" at bounding box center [1392, 121] width 327 height 107
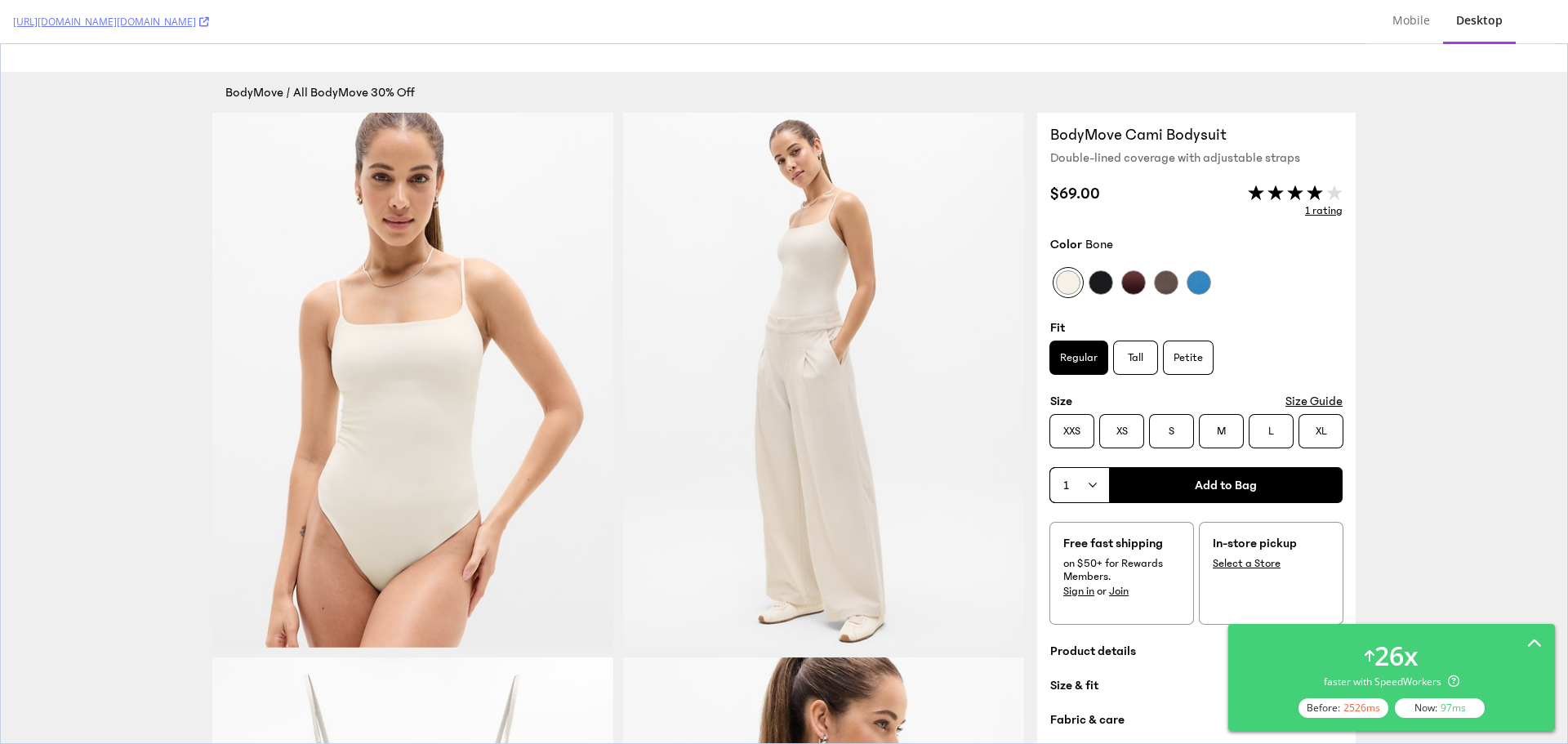
scroll to position [0, 0]
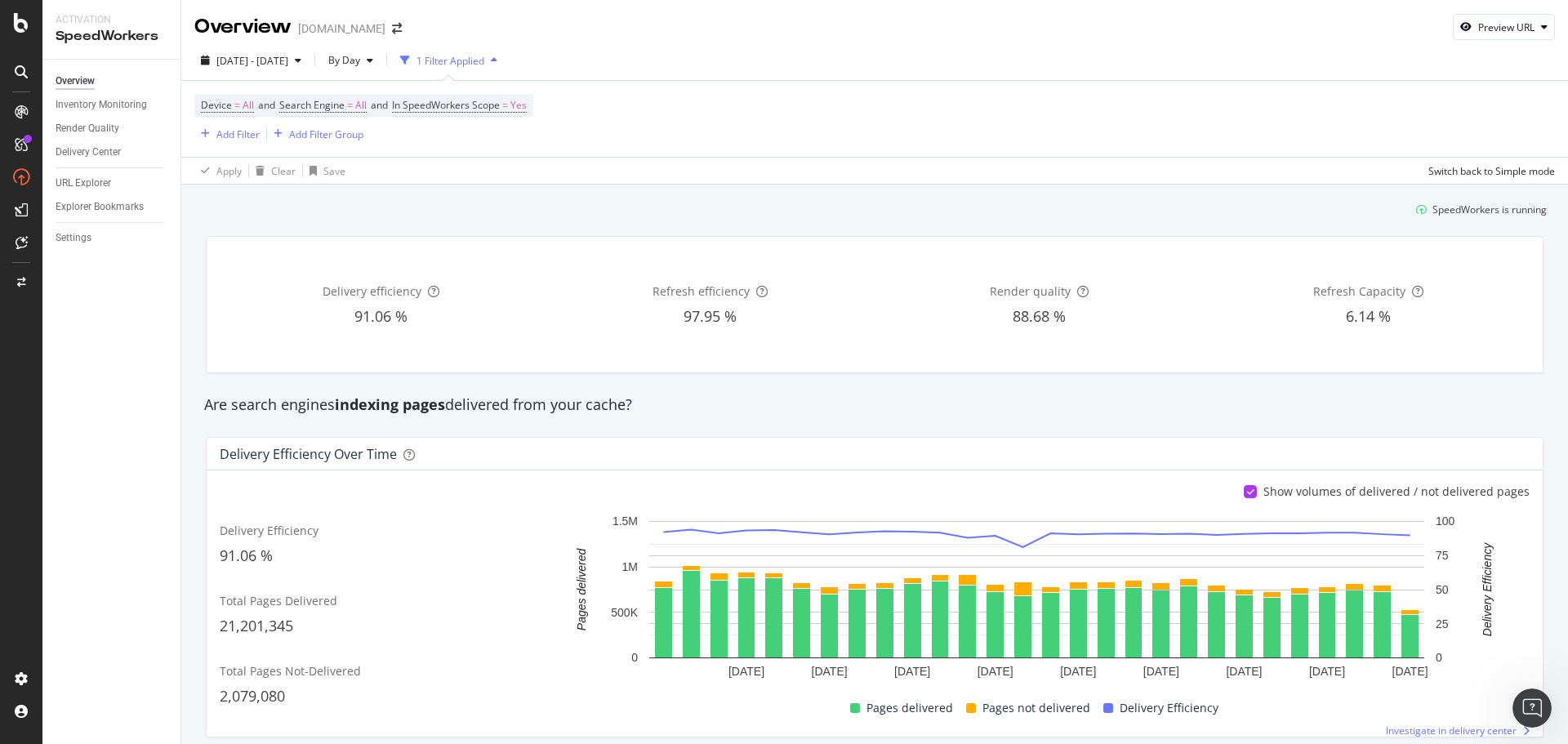
click at [855, 205] on div "SpeedWorkers is running" at bounding box center [875, 210] width 1357 height 27
drag, startPoint x: 661, startPoint y: 410, endPoint x: 167, endPoint y: 402, distance: 494.1
click at [167, 402] on div "Activation SpeedWorkers Overview Inventory Monitoring Render Quality Delivery C…" at bounding box center [805, 372] width 1525 height 744
click at [217, 403] on div "Are search engines indexing pages delivered from your cache?" at bounding box center [875, 405] width 1357 height 21
drag, startPoint x: 217, startPoint y: 403, endPoint x: 702, endPoint y: 396, distance: 485.1
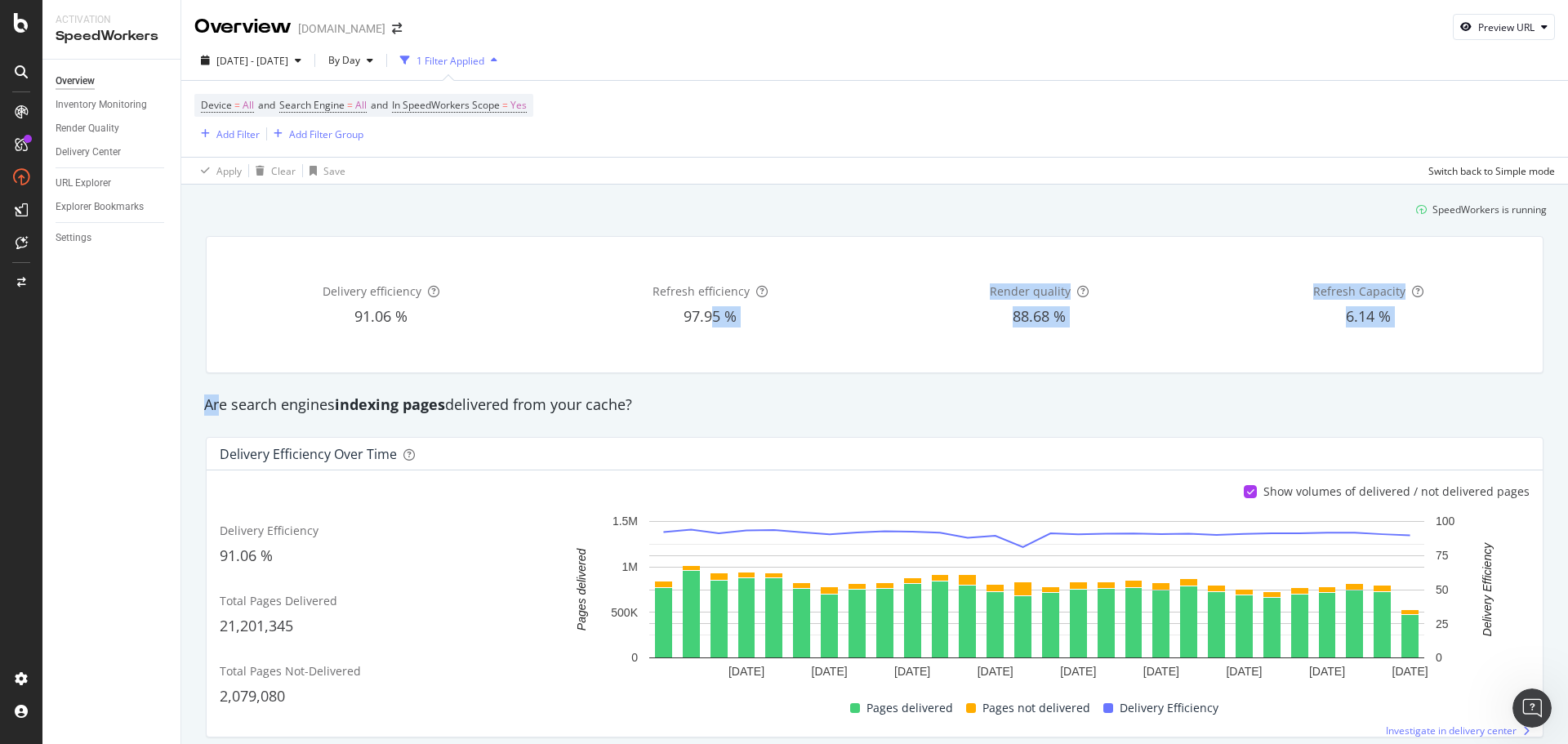
click at [702, 396] on div "Are search engines indexing pages delivered from your cache?" at bounding box center [875, 405] width 1357 height 21
click at [703, 388] on div "Are search engines indexing pages delivered from your cache?" at bounding box center [875, 405] width 1357 height 37
click at [1122, 54] on div "[DATE] - [DATE] By Day 1 Filter Applied" at bounding box center [875, 64] width 1387 height 32
click at [895, 49] on div "[DATE] - [DATE] By Day 1 Filter Applied" at bounding box center [875, 64] width 1387 height 32
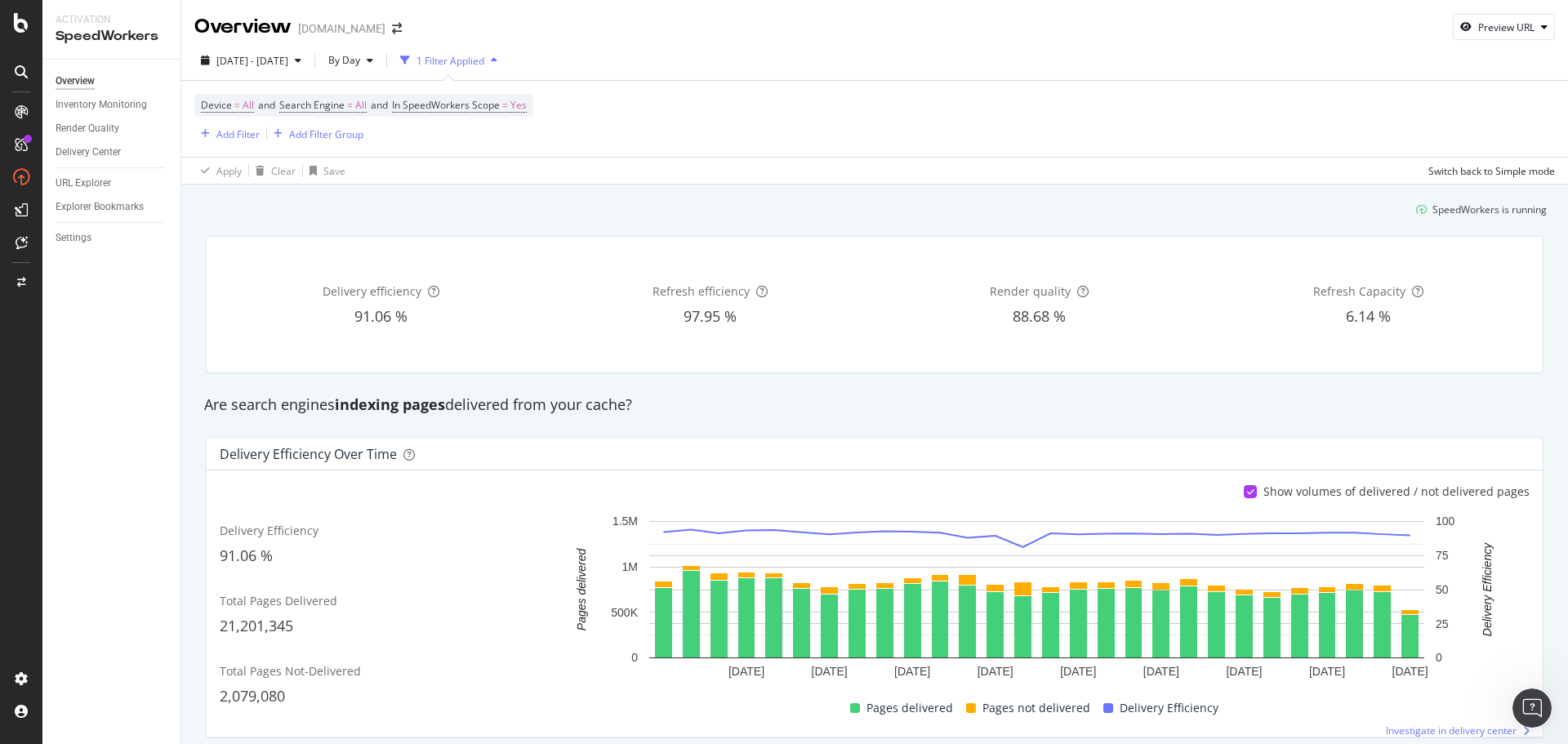
click at [104, 33] on div "SpeedWorkers" at bounding box center [111, 37] width 112 height 19
